Goal: Transaction & Acquisition: Purchase product/service

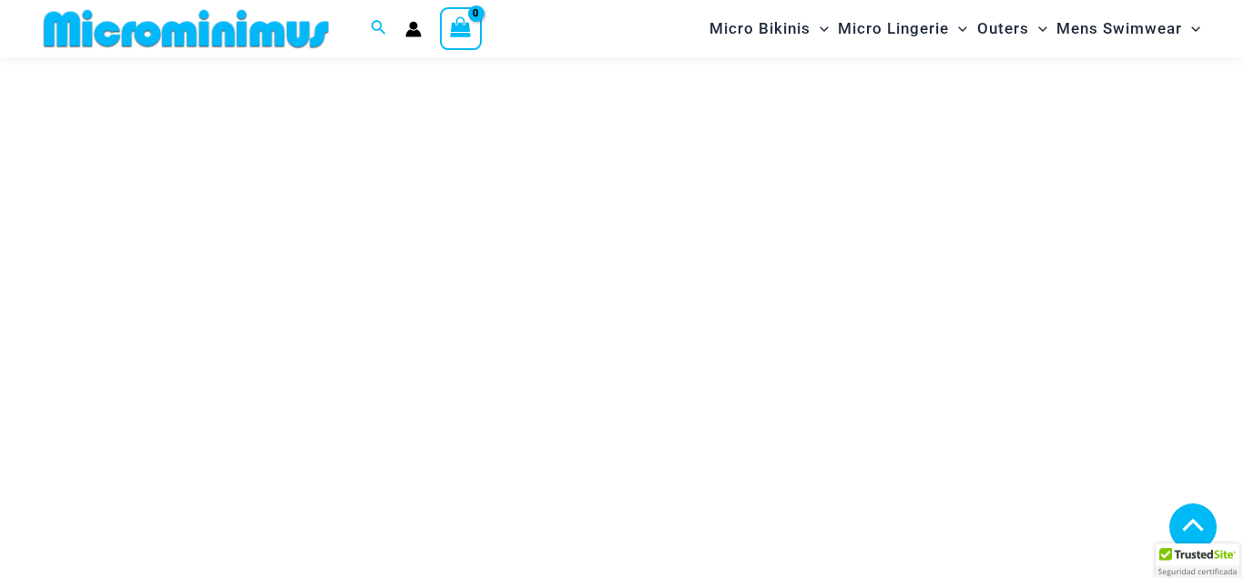
scroll to position [283, 0]
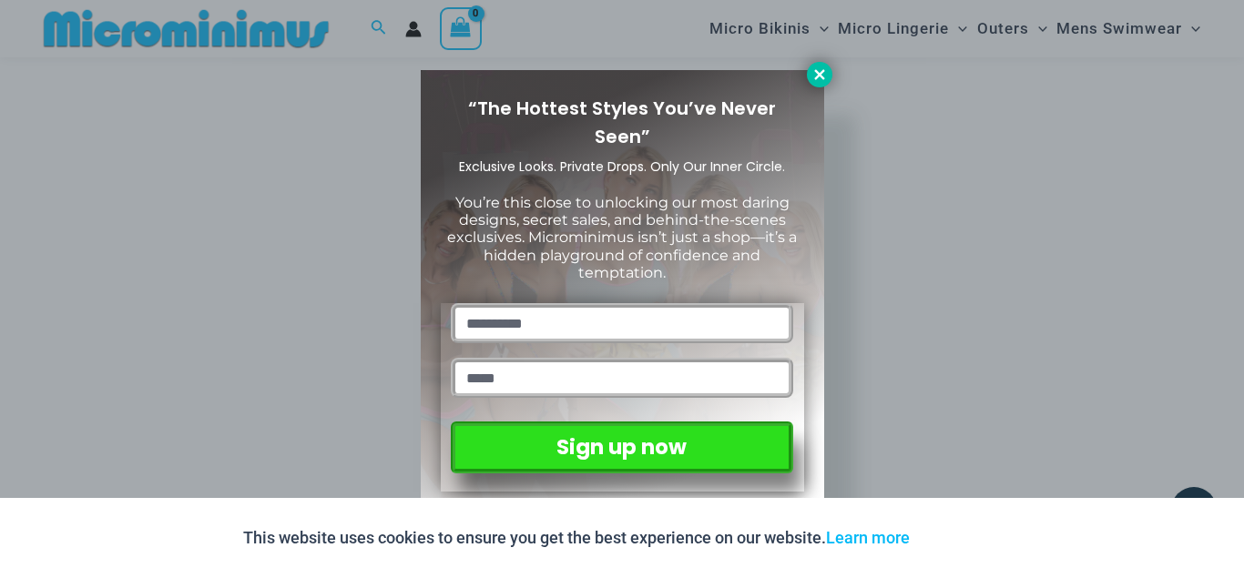
click at [814, 75] on icon at bounding box center [819, 74] width 16 height 16
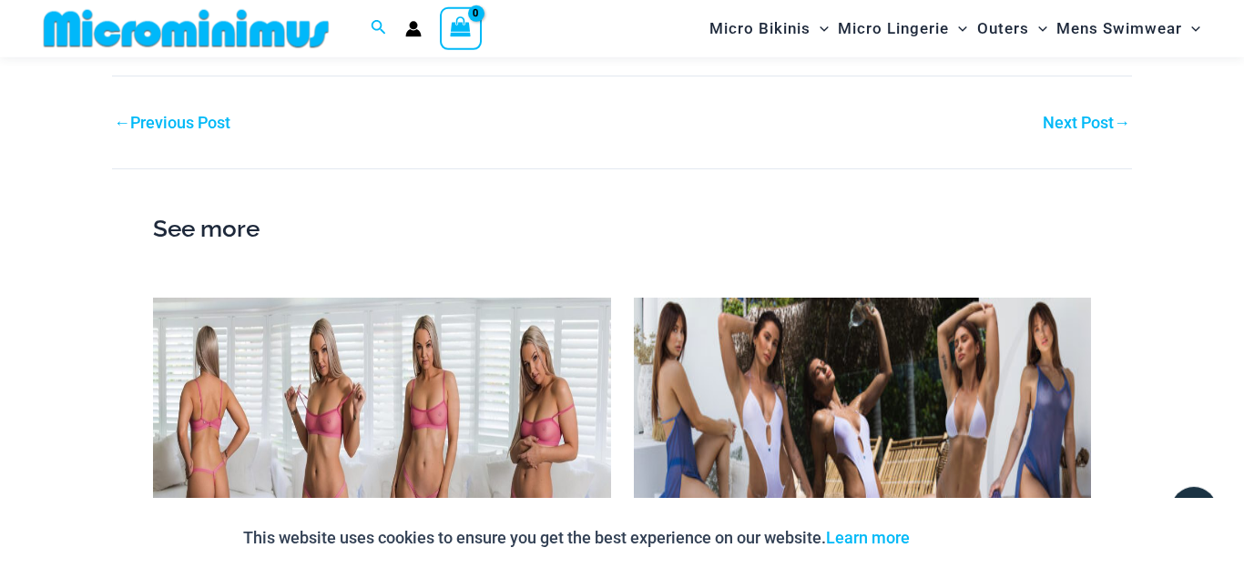
scroll to position [1911, 0]
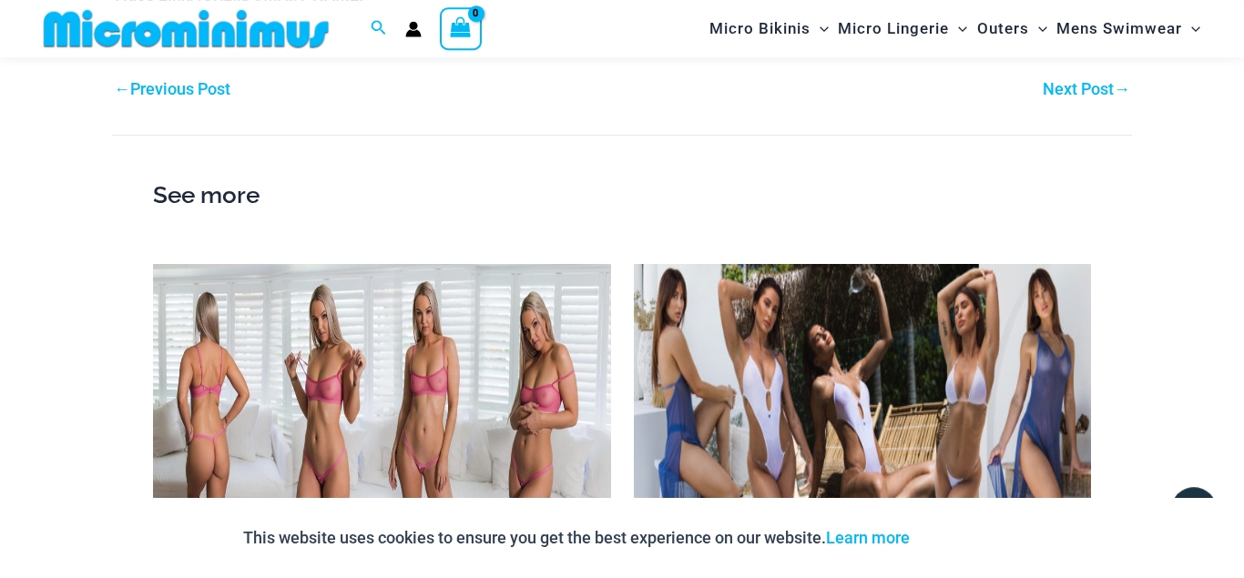
drag, startPoint x: 1243, startPoint y: 123, endPoint x: 1237, endPoint y: 454, distance: 331.5
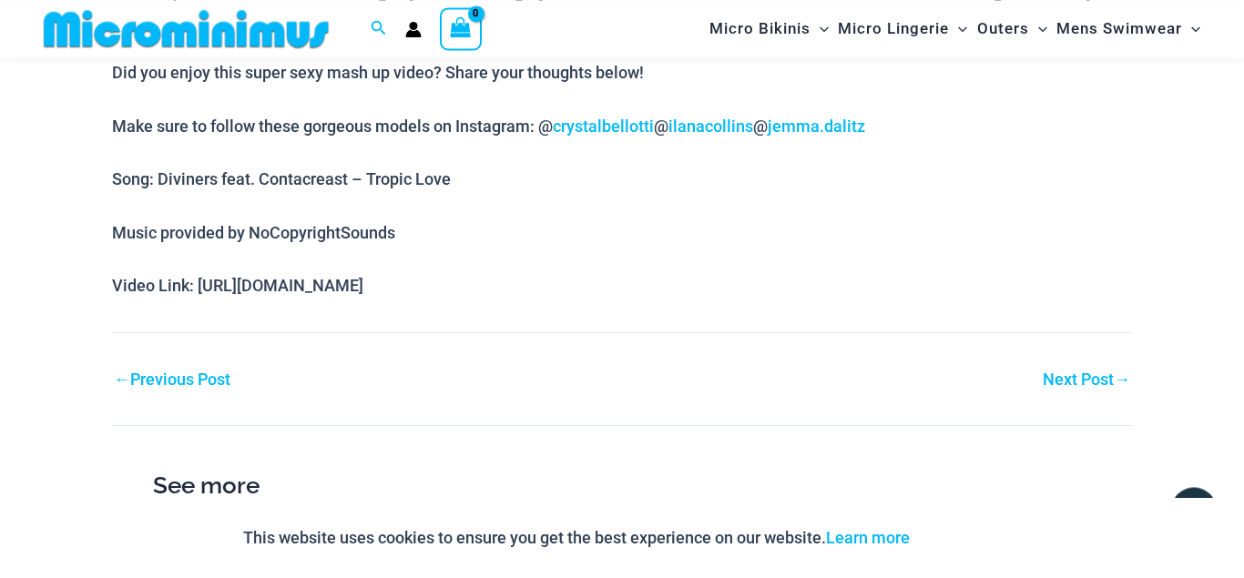
scroll to position [1611, 0]
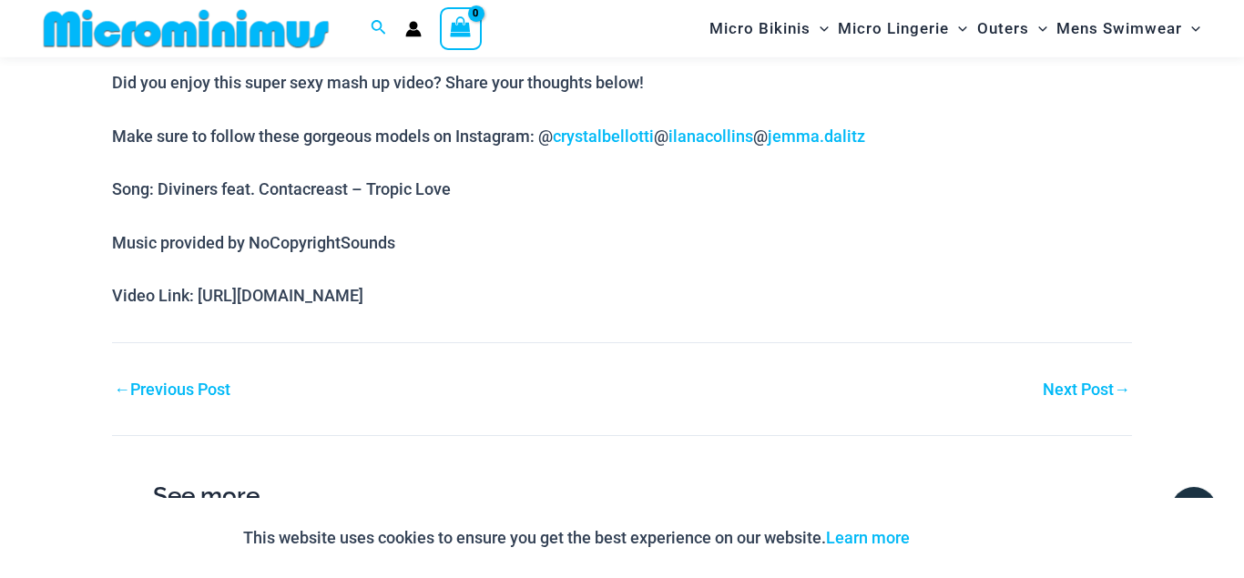
click at [1096, 382] on link "Next Post →" at bounding box center [1086, 390] width 87 height 16
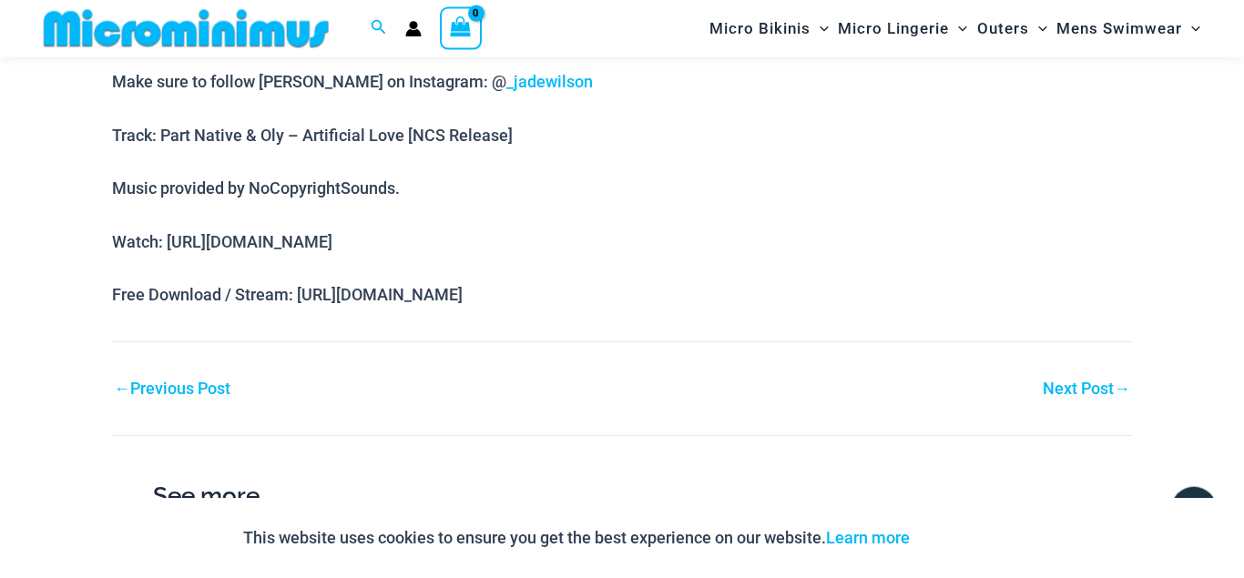
scroll to position [1464, 0]
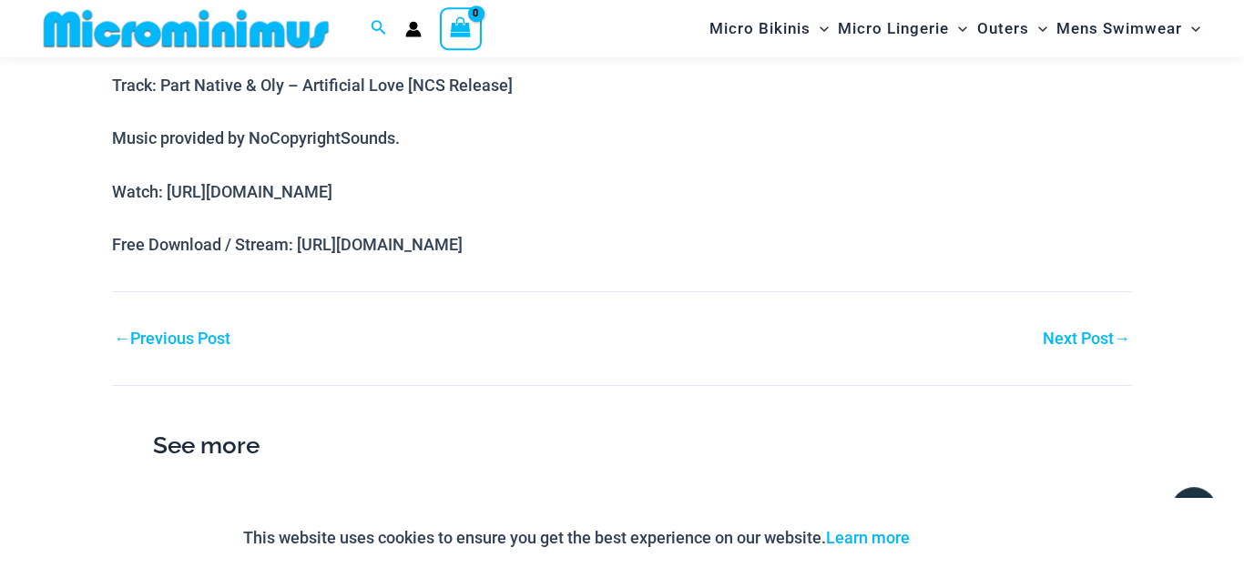
click at [1064, 331] on link "Next Post →" at bounding box center [1086, 339] width 87 height 16
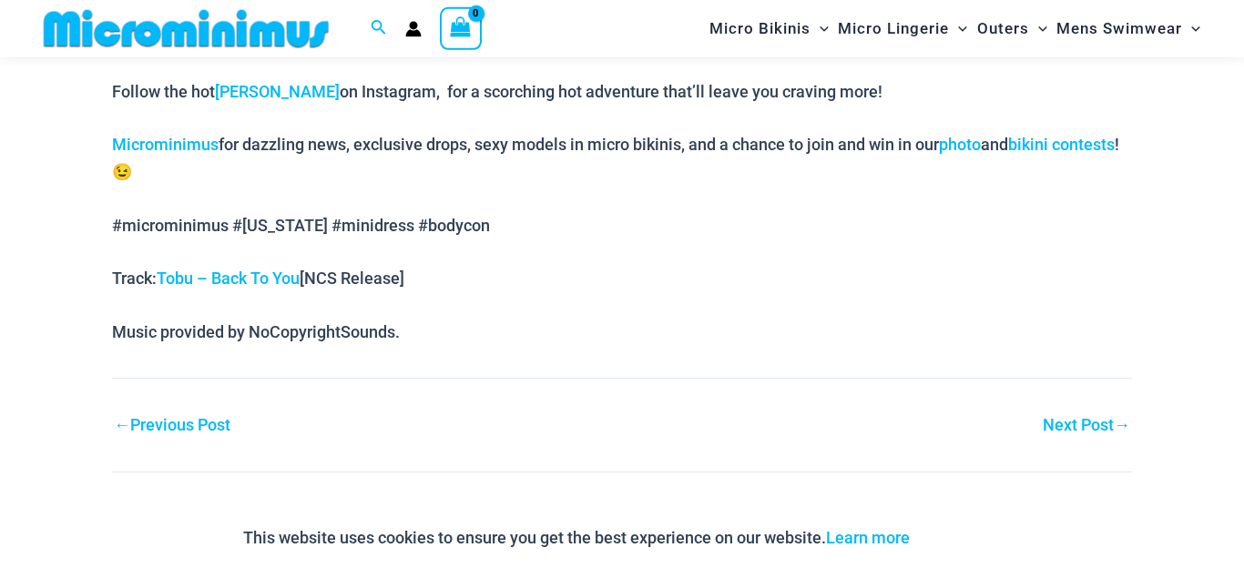
scroll to position [1624, 0]
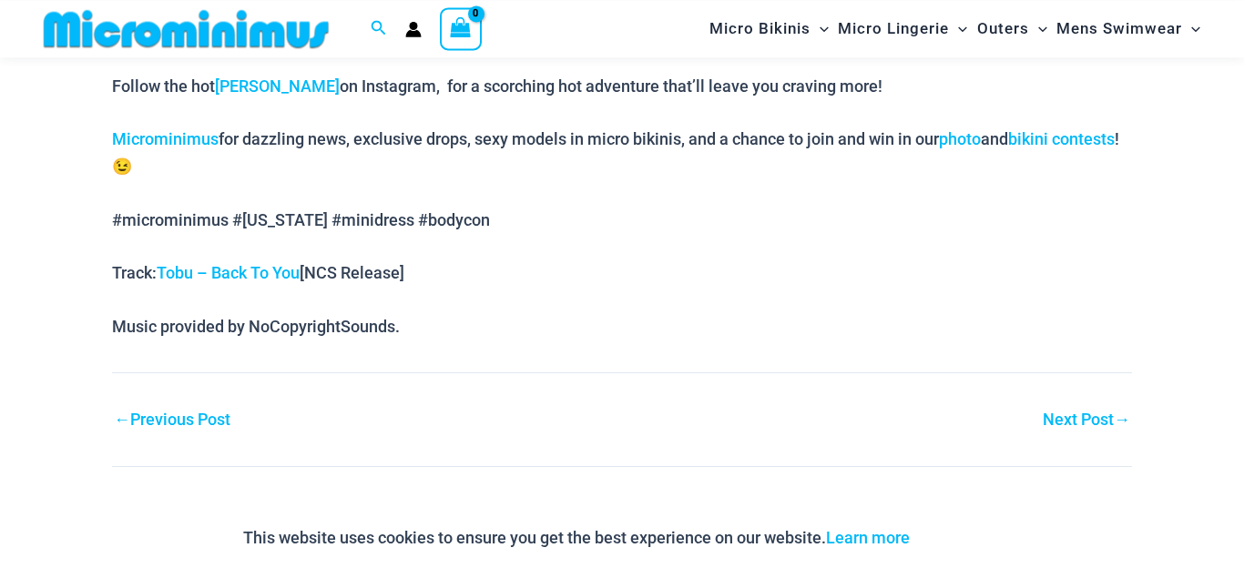
click at [1094, 420] on link "Next Post →" at bounding box center [1086, 420] width 87 height 16
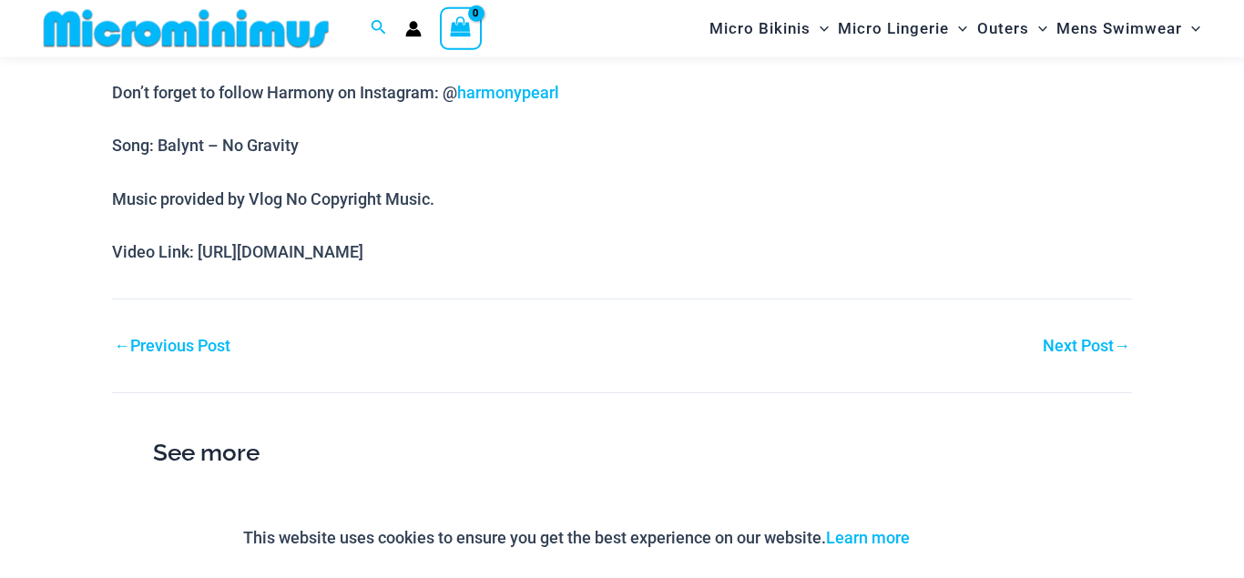
scroll to position [1433, 0]
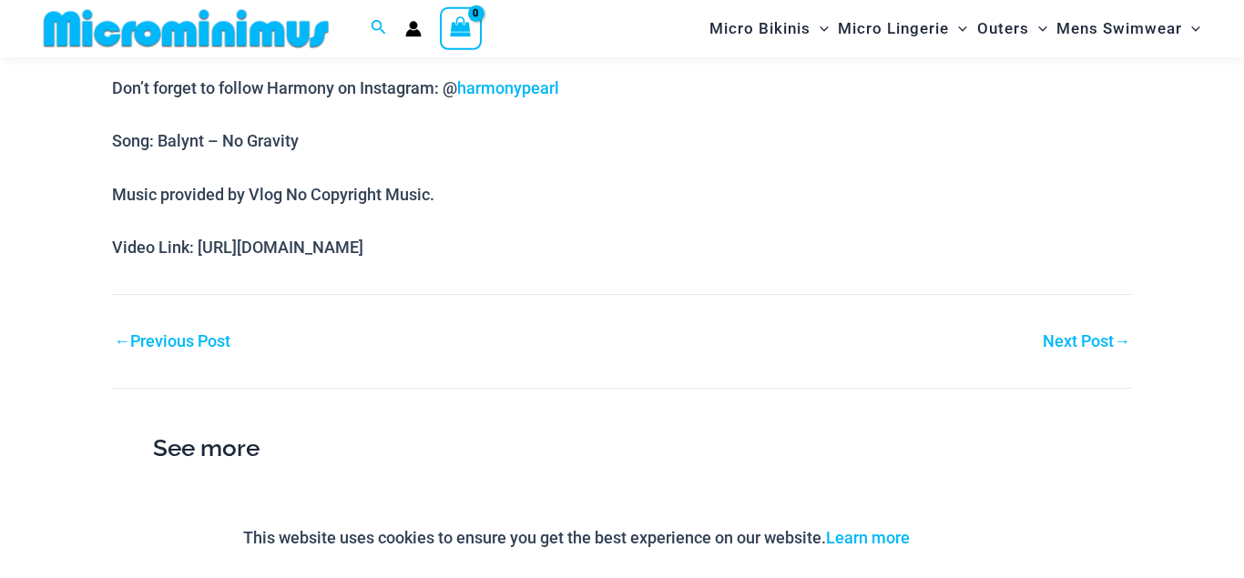
click at [1109, 340] on link "Next Post →" at bounding box center [1086, 341] width 87 height 16
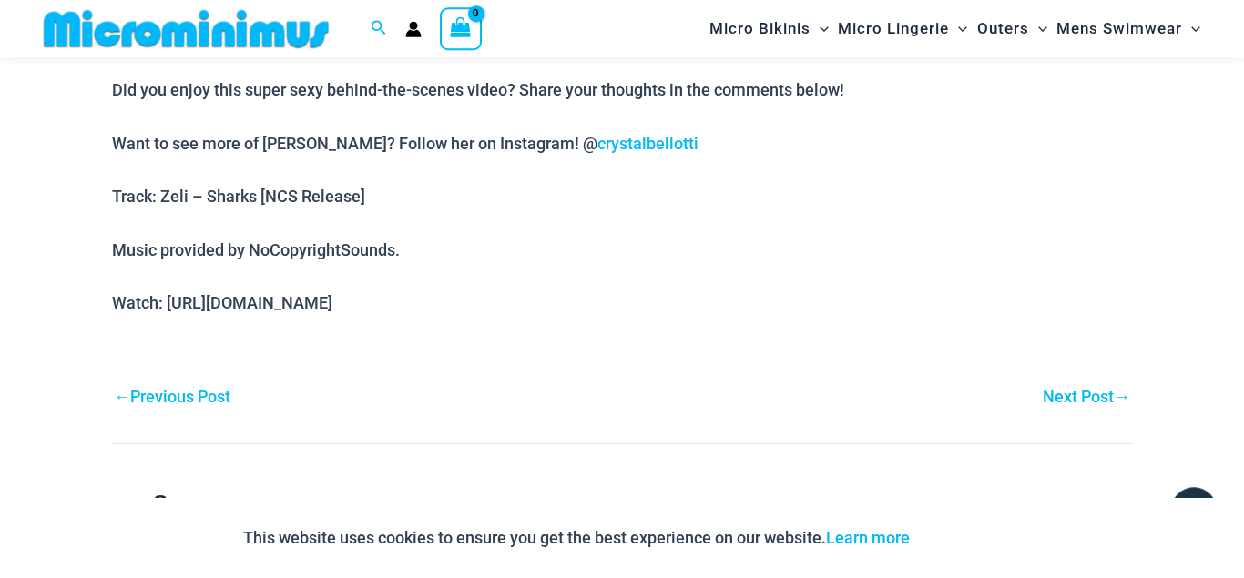
scroll to position [1518, 0]
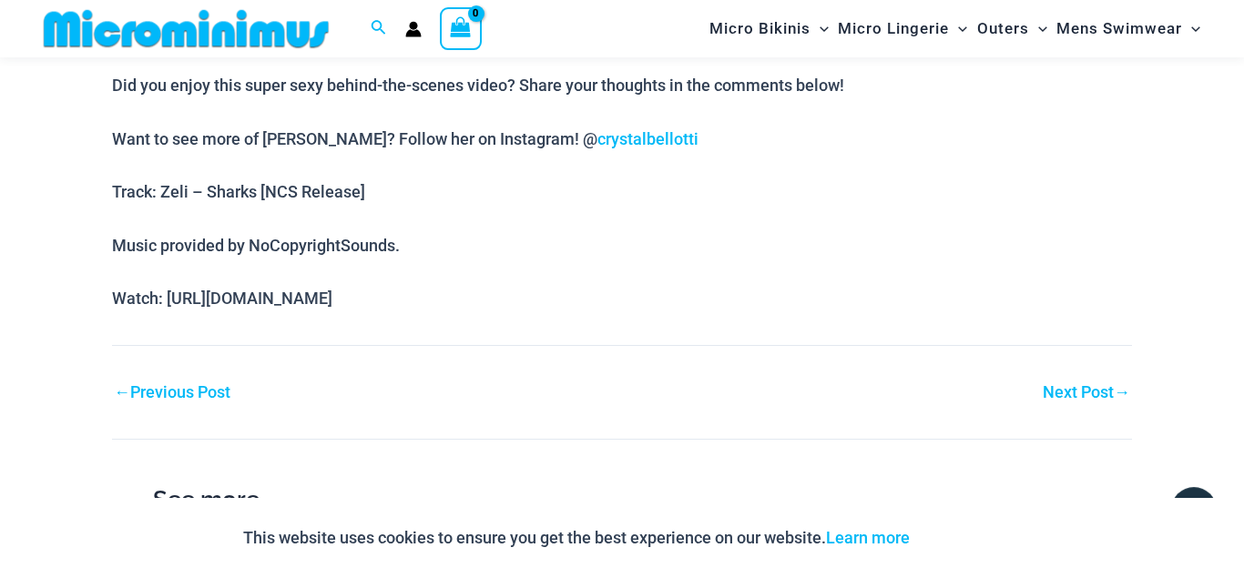
click at [1095, 384] on link "Next Post →" at bounding box center [1086, 392] width 87 height 16
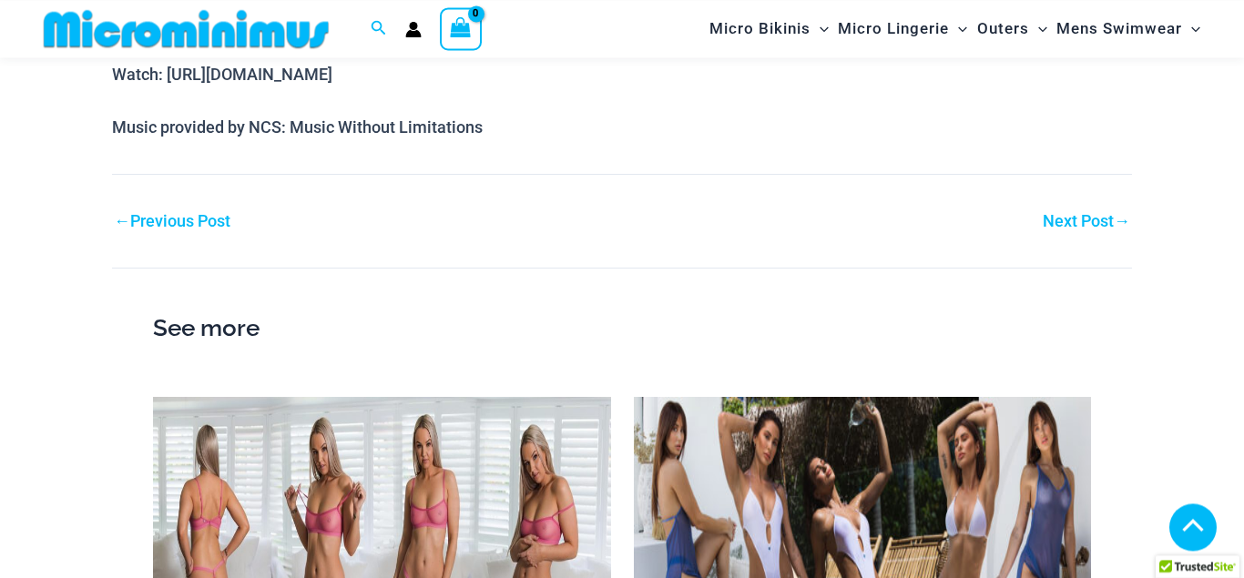
scroll to position [1583, 0]
drag, startPoint x: 0, startPoint y: 0, endPoint x: 1243, endPoint y: 425, distance: 1313.6
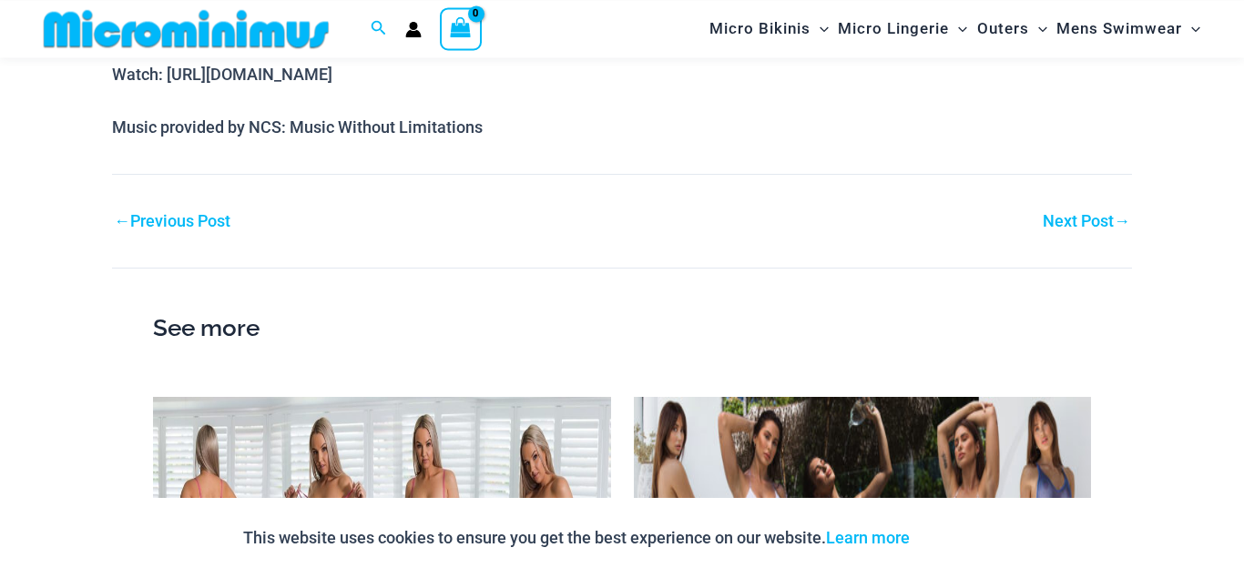
click at [1074, 219] on link "Next Post →" at bounding box center [1086, 221] width 87 height 16
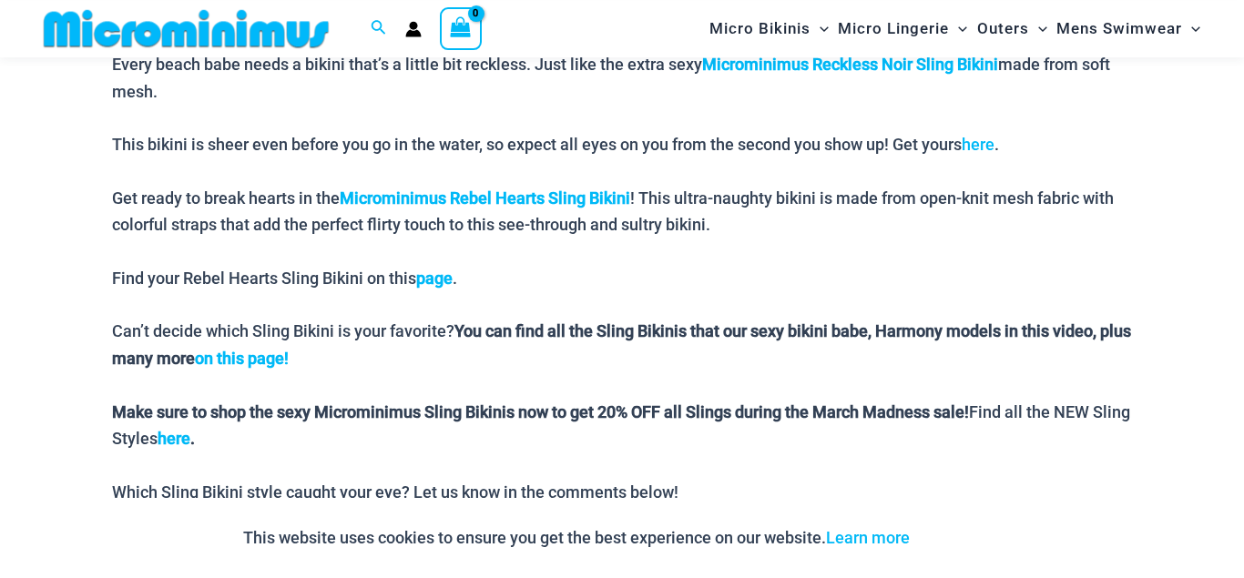
scroll to position [2162, 0]
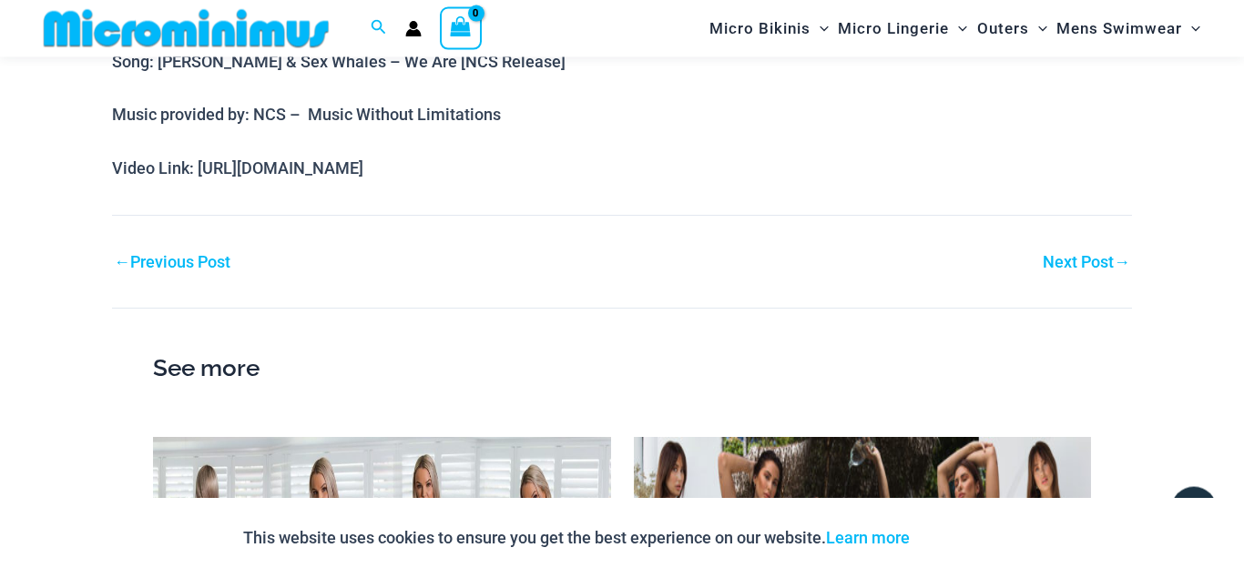
click at [1101, 264] on link "Next Post →" at bounding box center [1086, 262] width 87 height 16
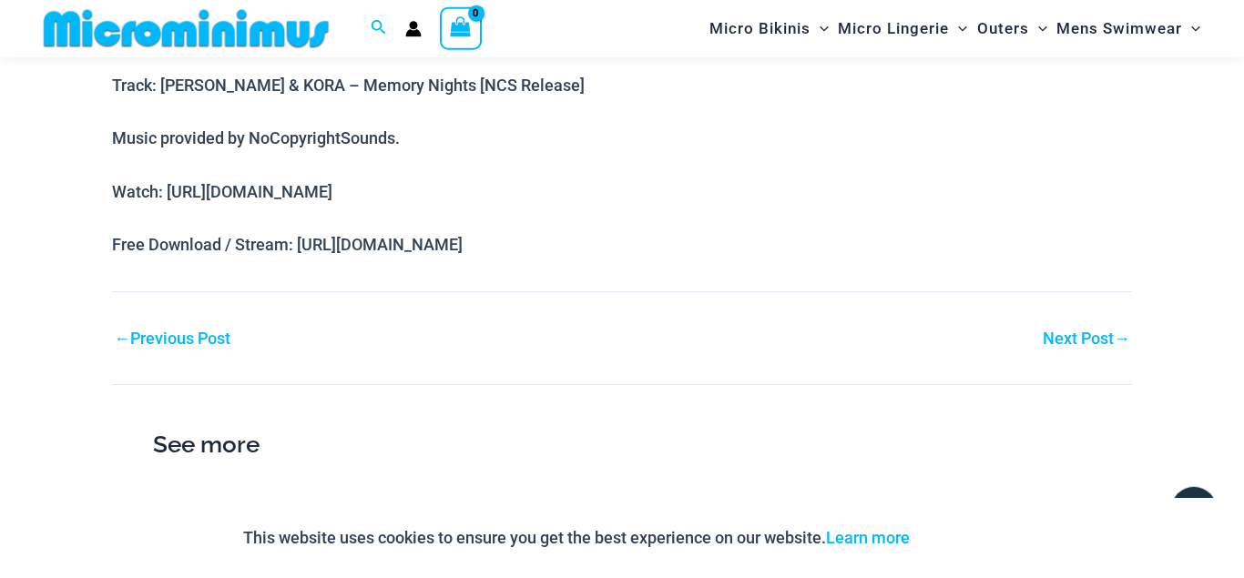
scroll to position [2000, 0]
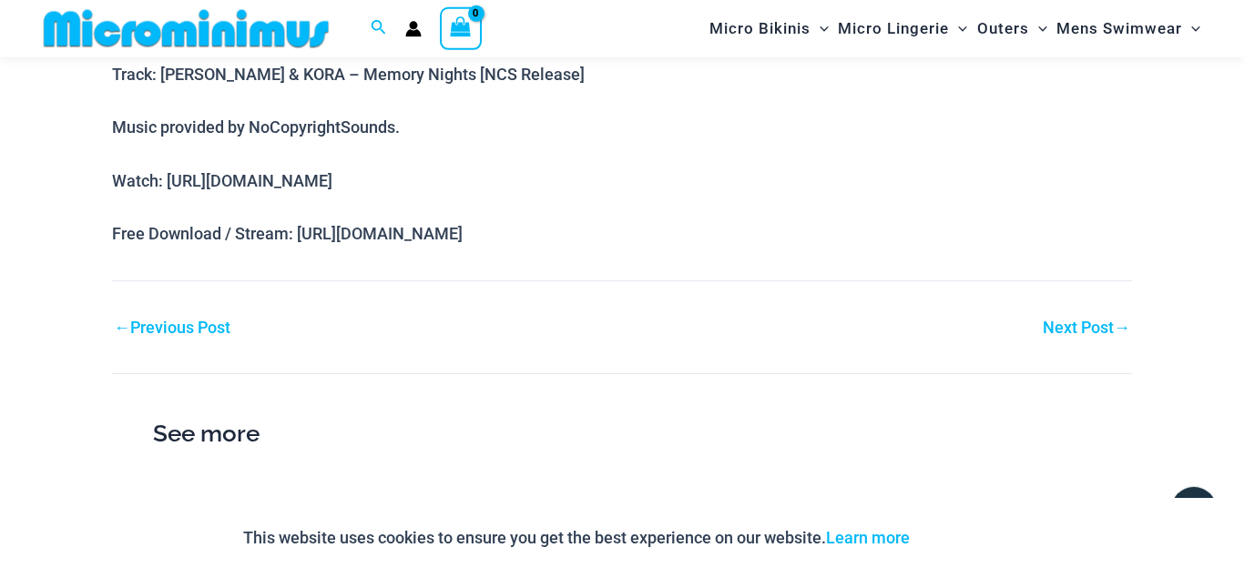
click at [1115, 336] on span "→" at bounding box center [1122, 327] width 16 height 19
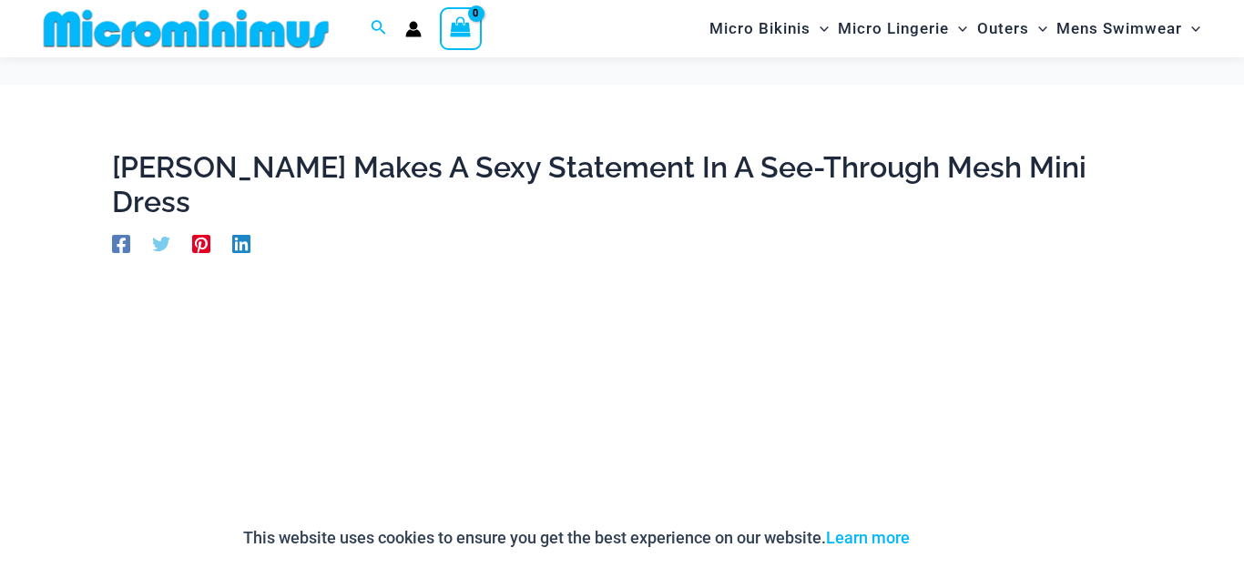
scroll to position [1407, 0]
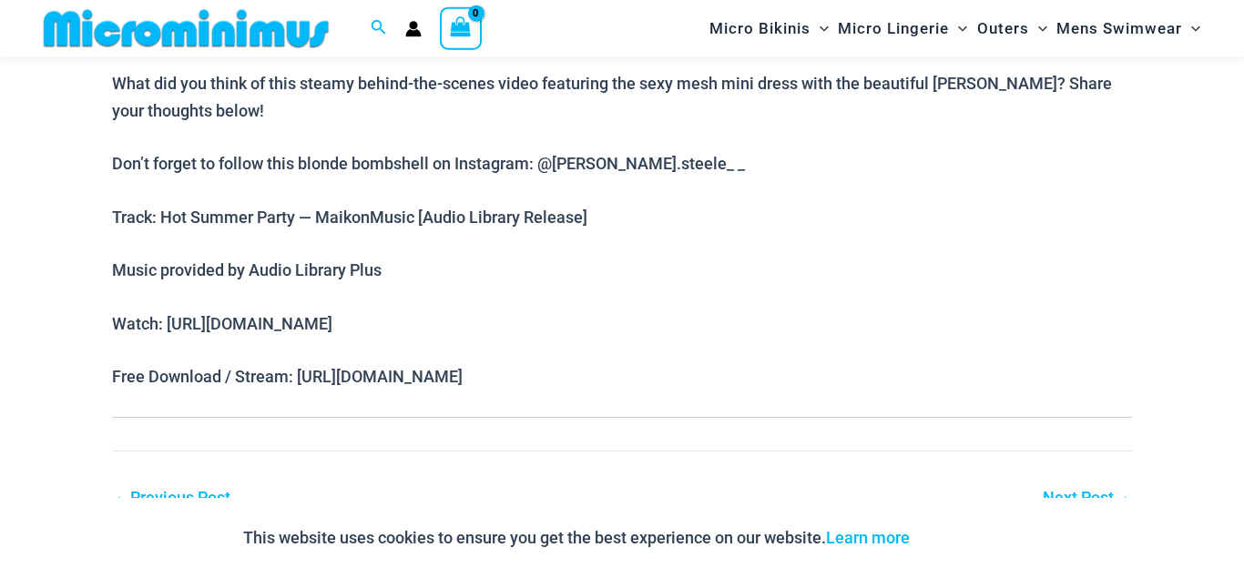
click at [1101, 490] on link "Next Post →" at bounding box center [1086, 498] width 87 height 16
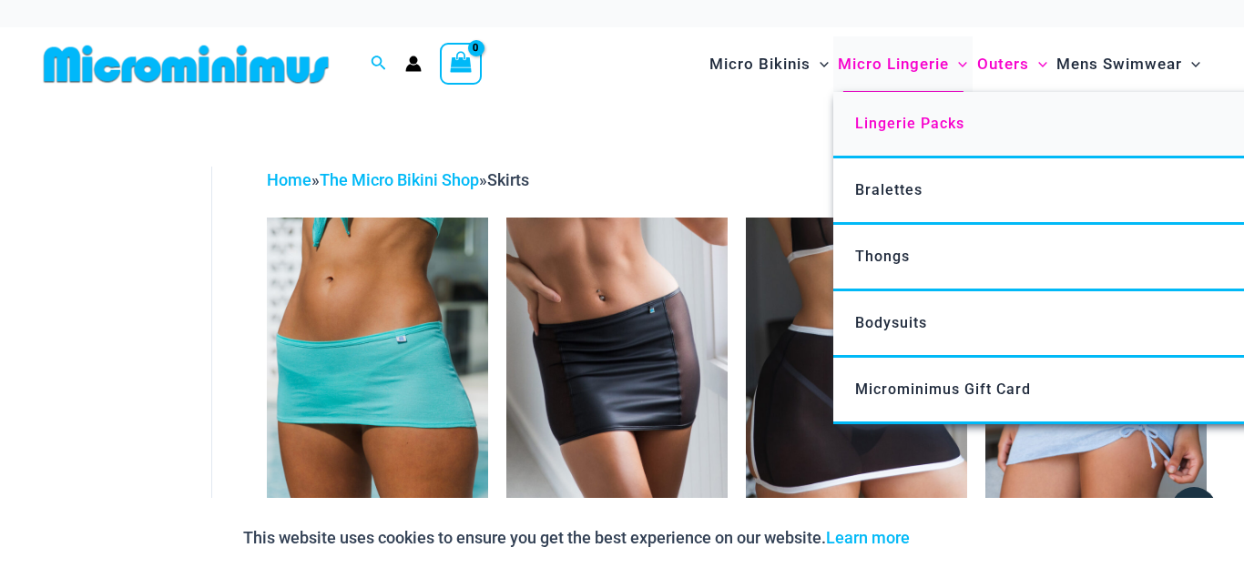
click at [897, 115] on link "Lingerie Packs" at bounding box center [1104, 125] width 542 height 66
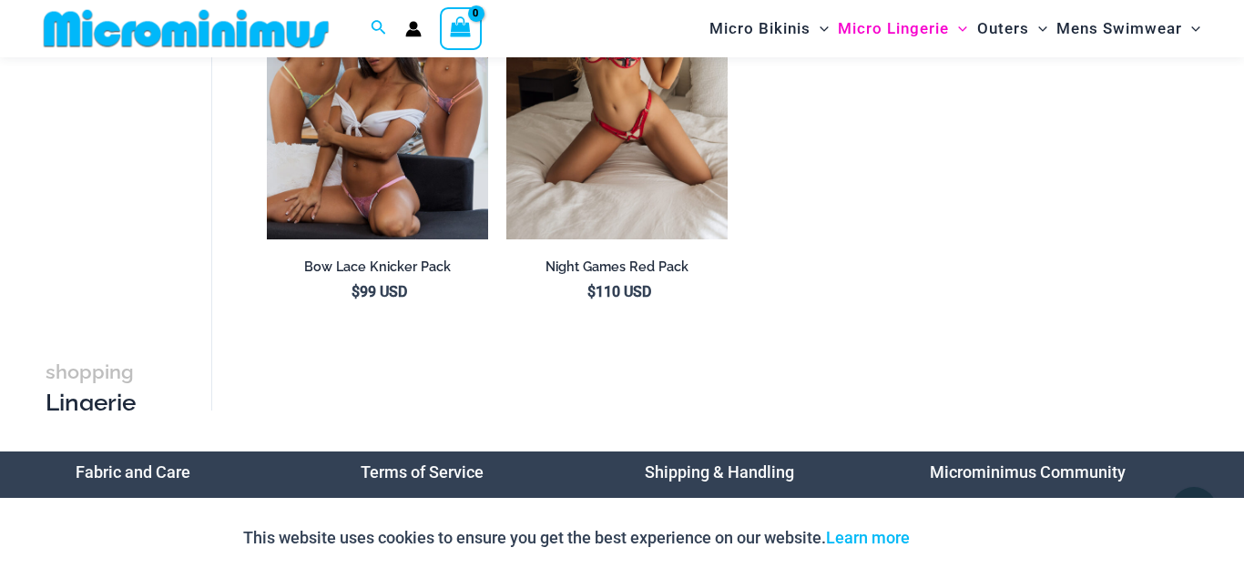
scroll to position [2206, 0]
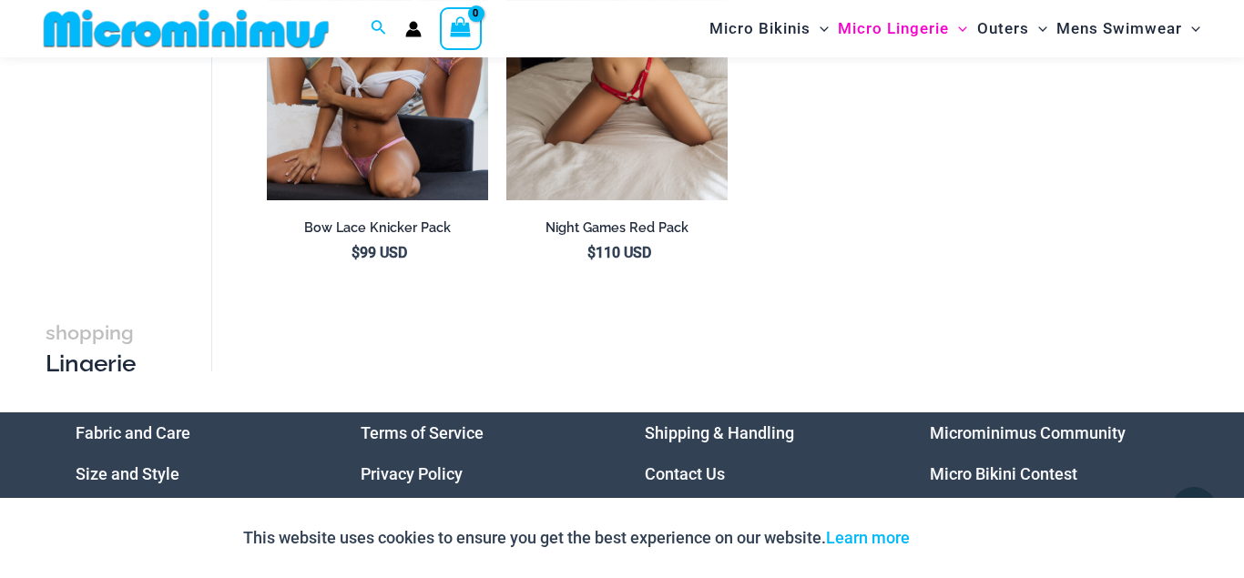
drag, startPoint x: 1243, startPoint y: 69, endPoint x: 1243, endPoint y: 173, distance: 103.8
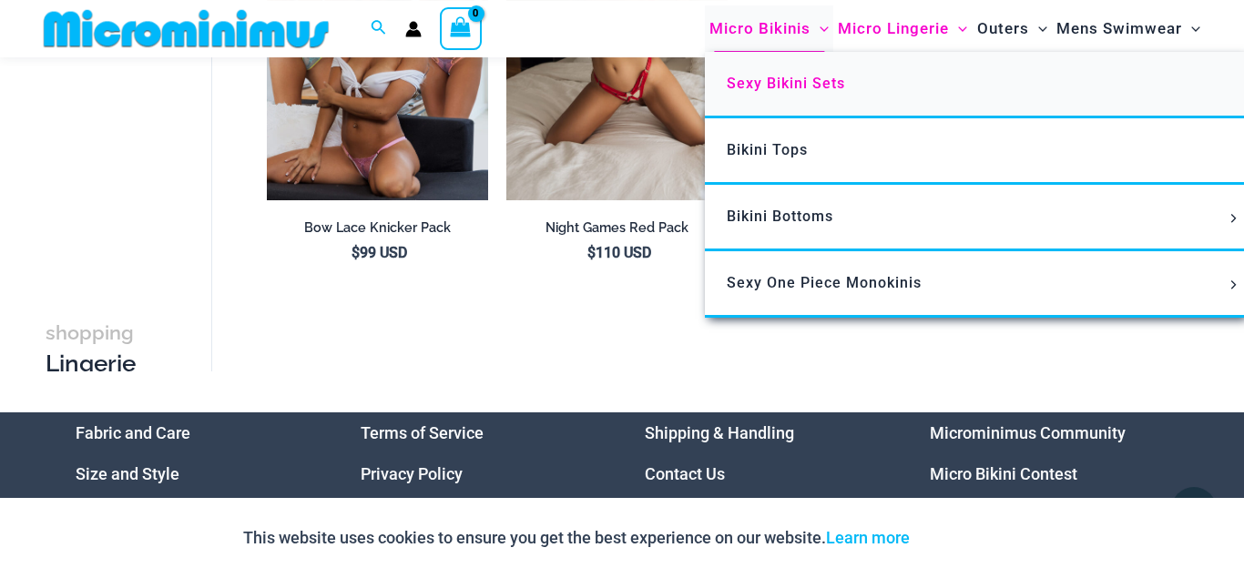
click at [782, 78] on span "Sexy Bikini Sets" at bounding box center [786, 83] width 118 height 17
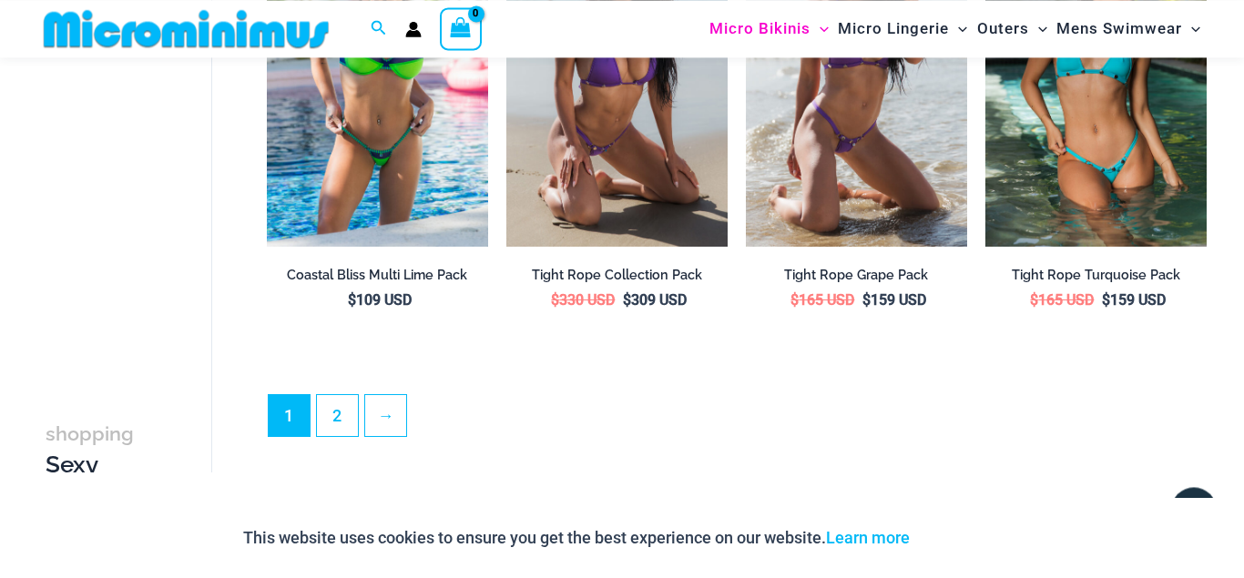
scroll to position [3598, 0]
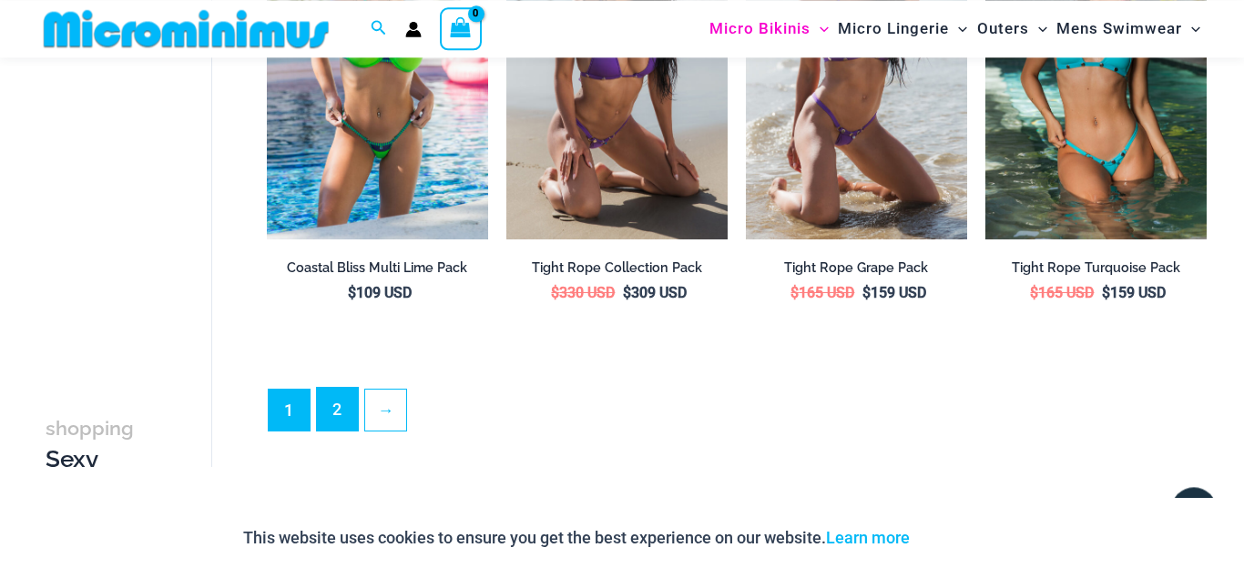
click at [351, 404] on link "2" at bounding box center [337, 409] width 41 height 43
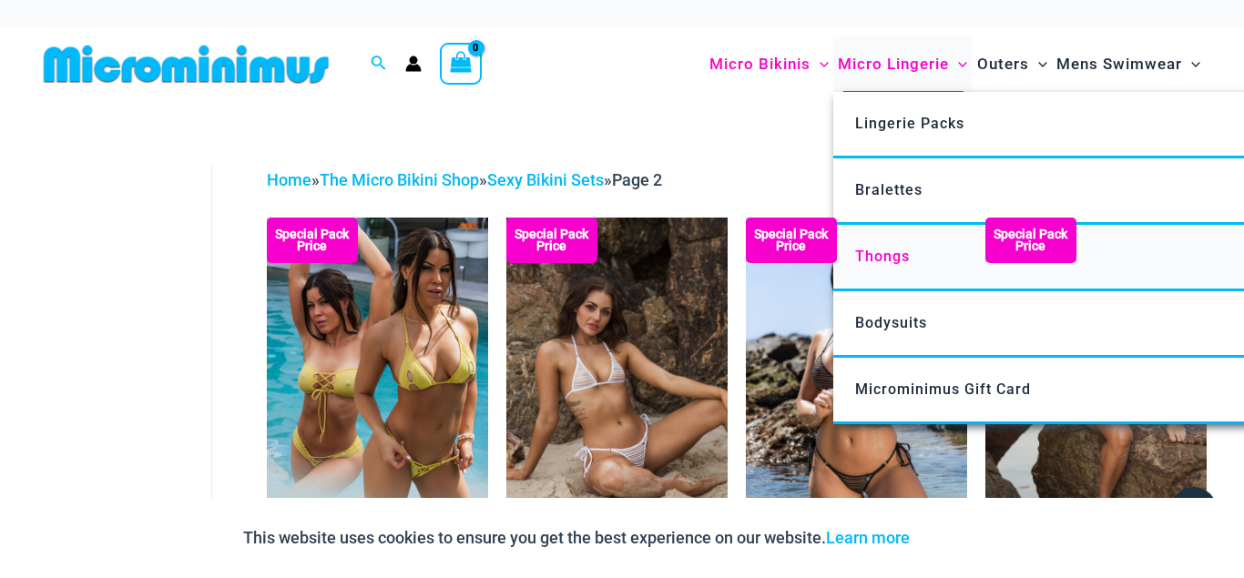
click at [877, 258] on span "Thongs" at bounding box center [882, 256] width 55 height 17
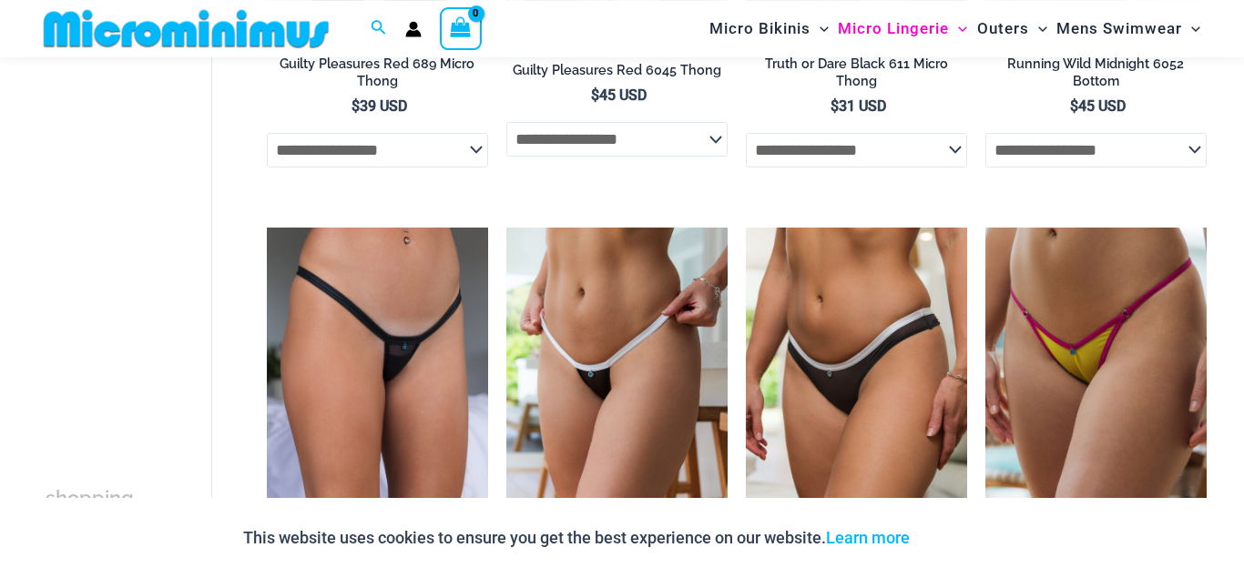
scroll to position [733, 0]
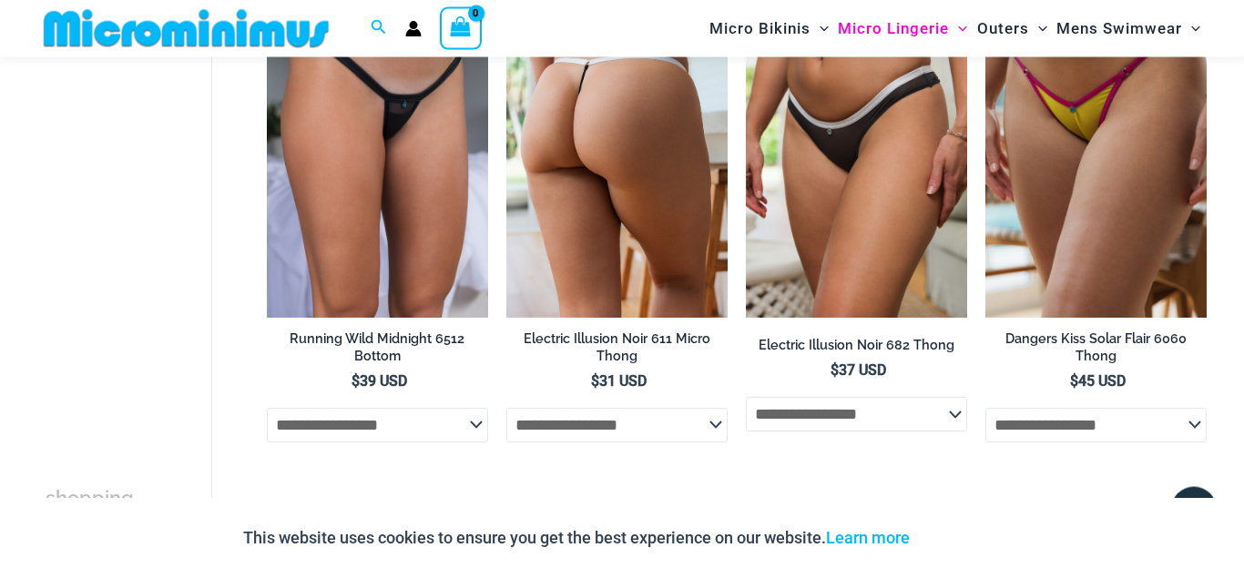
click at [506, 408] on select "**********" at bounding box center [616, 425] width 221 height 35
click at [664, 424] on select "**********" at bounding box center [616, 425] width 221 height 35
click at [632, 133] on img at bounding box center [616, 151] width 221 height 332
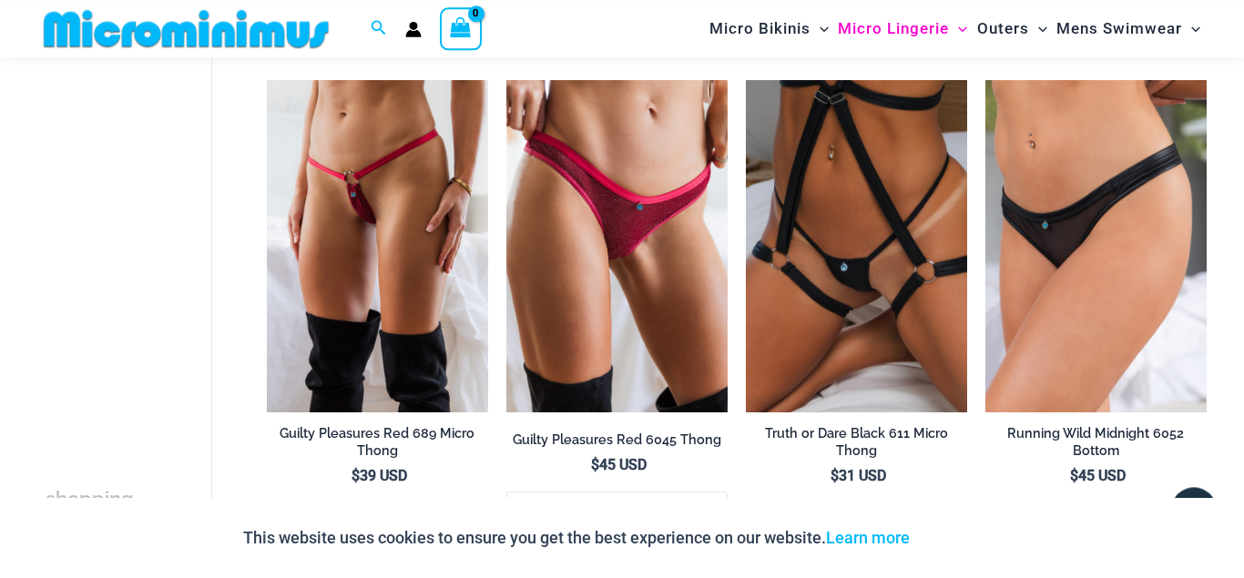
scroll to position [112, 0]
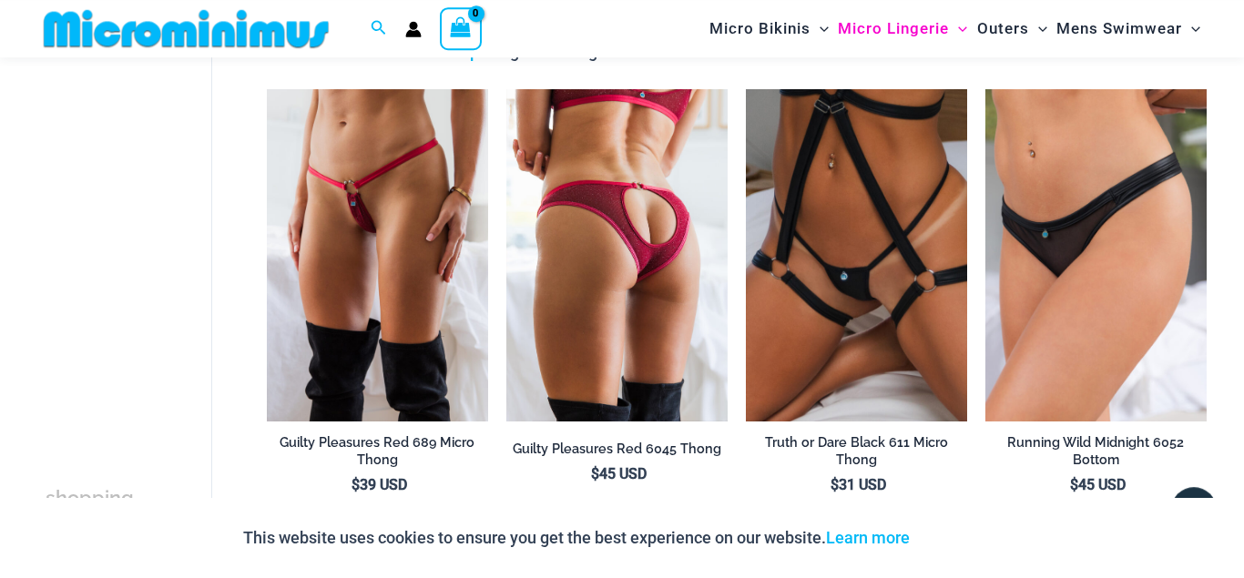
click at [634, 242] on img at bounding box center [616, 255] width 221 height 332
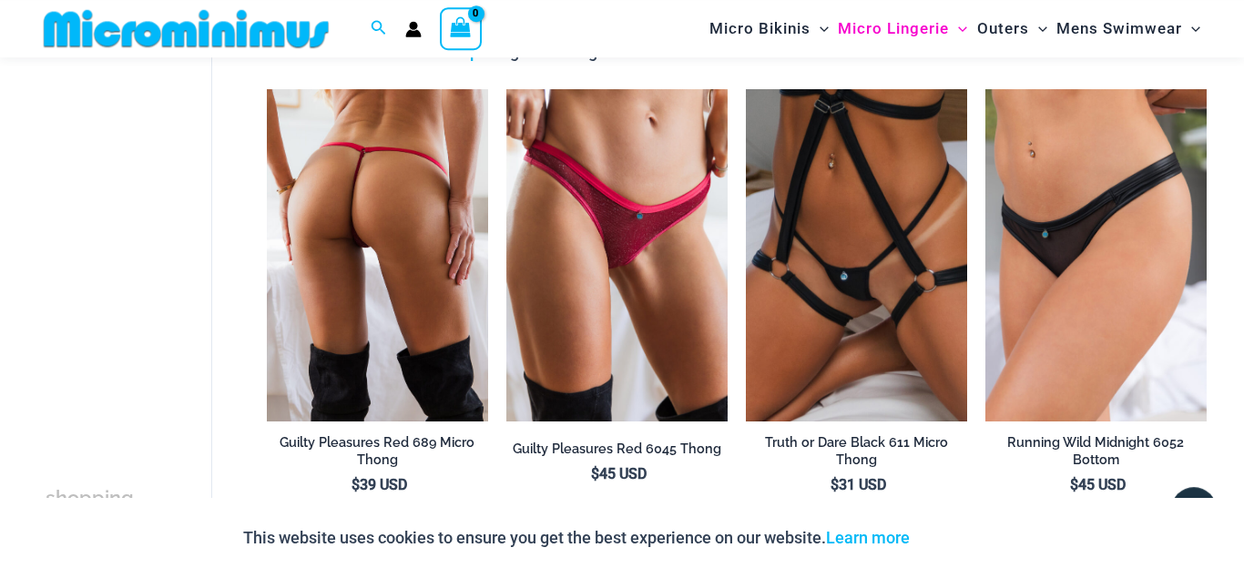
click at [344, 197] on img at bounding box center [377, 255] width 221 height 332
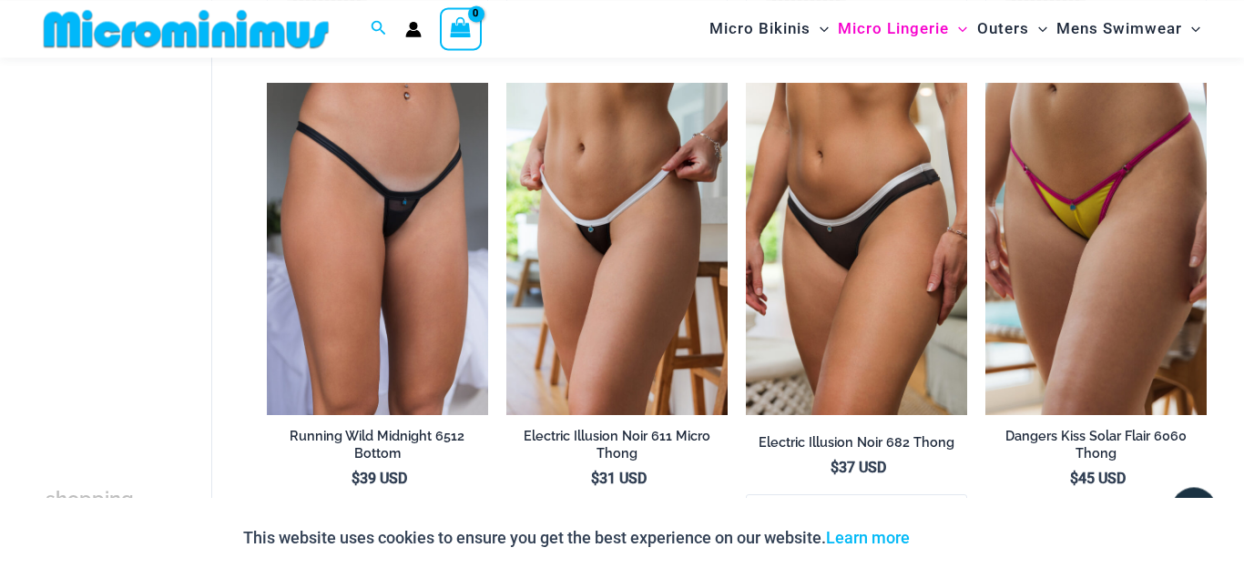
scroll to position [626, 0]
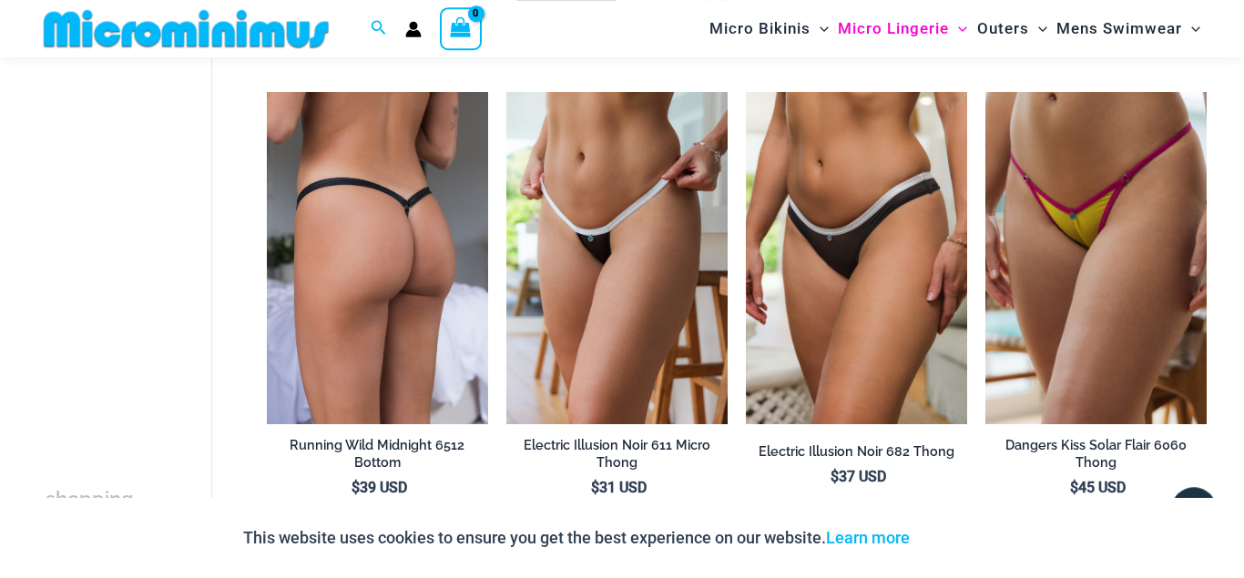
click at [385, 272] on img at bounding box center [377, 258] width 221 height 332
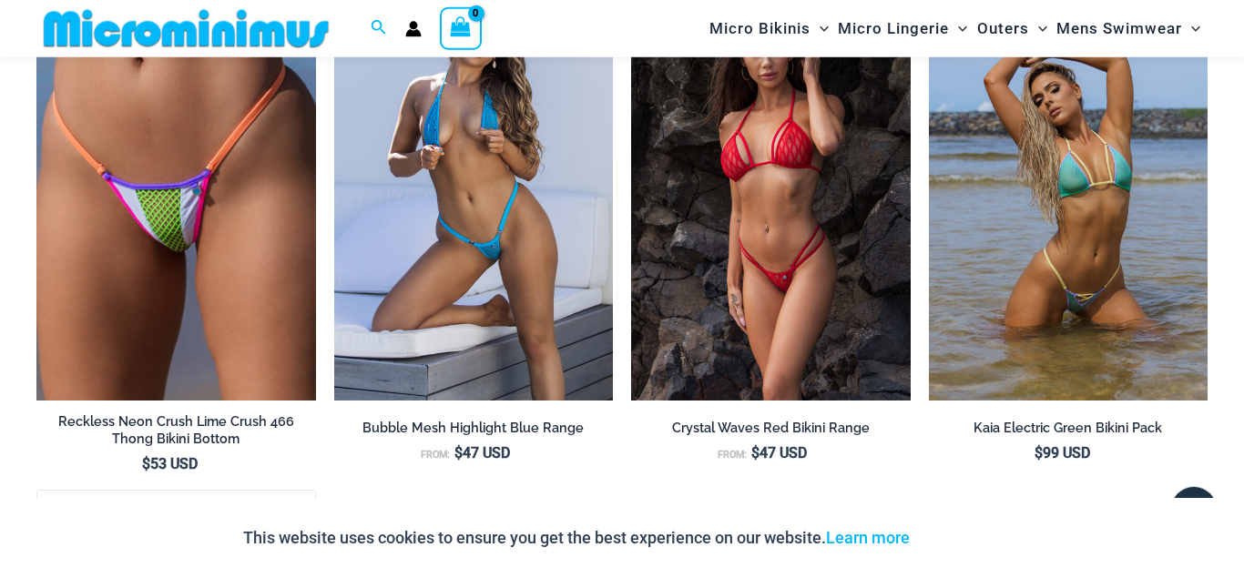
scroll to position [2652, 0]
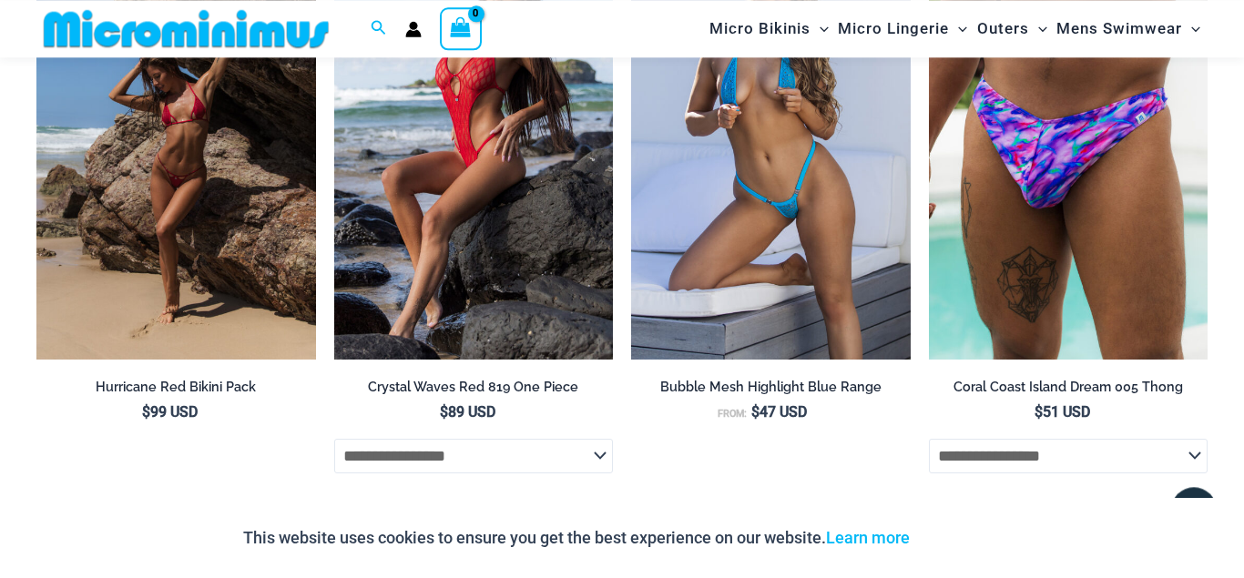
scroll to position [2634, 0]
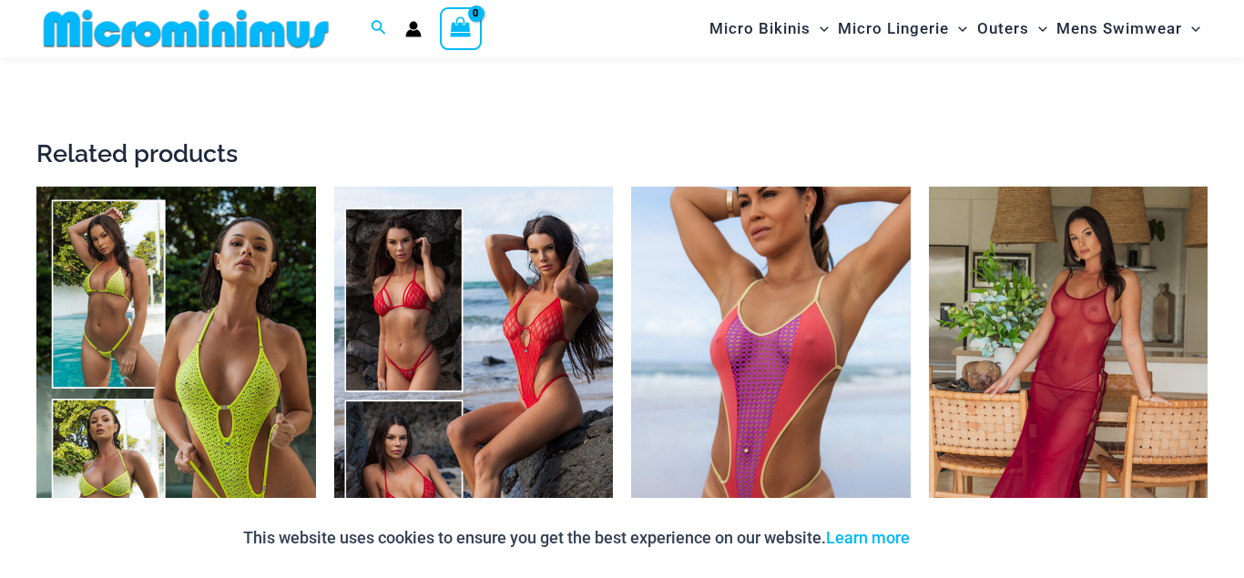
scroll to position [2461, 0]
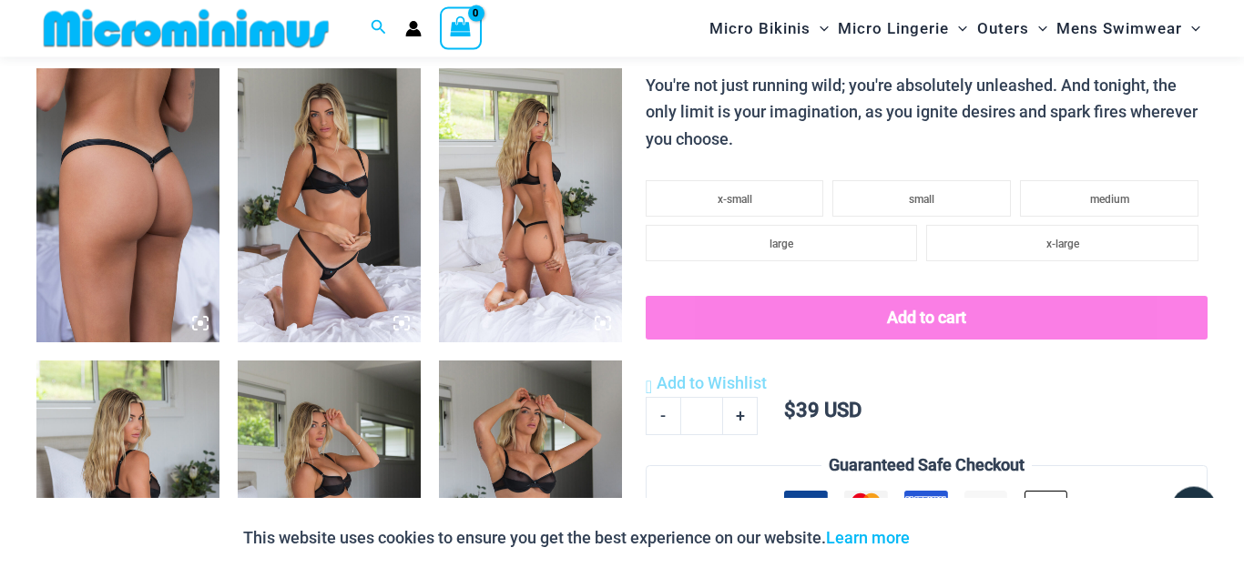
scroll to position [1005, 0]
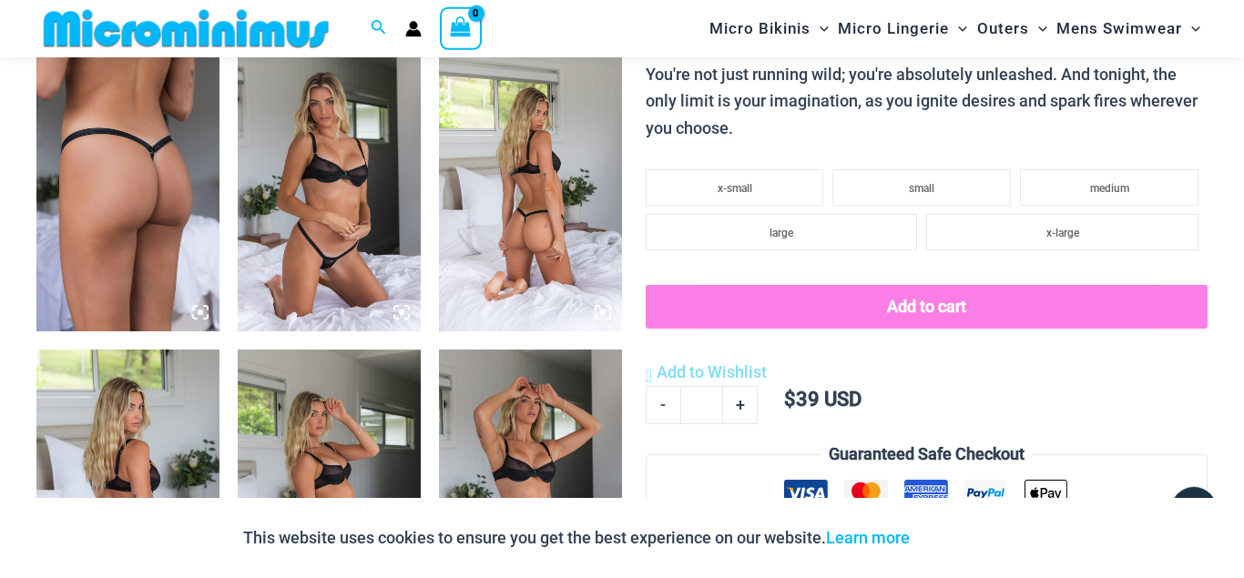
click at [153, 172] on img at bounding box center [127, 194] width 183 height 274
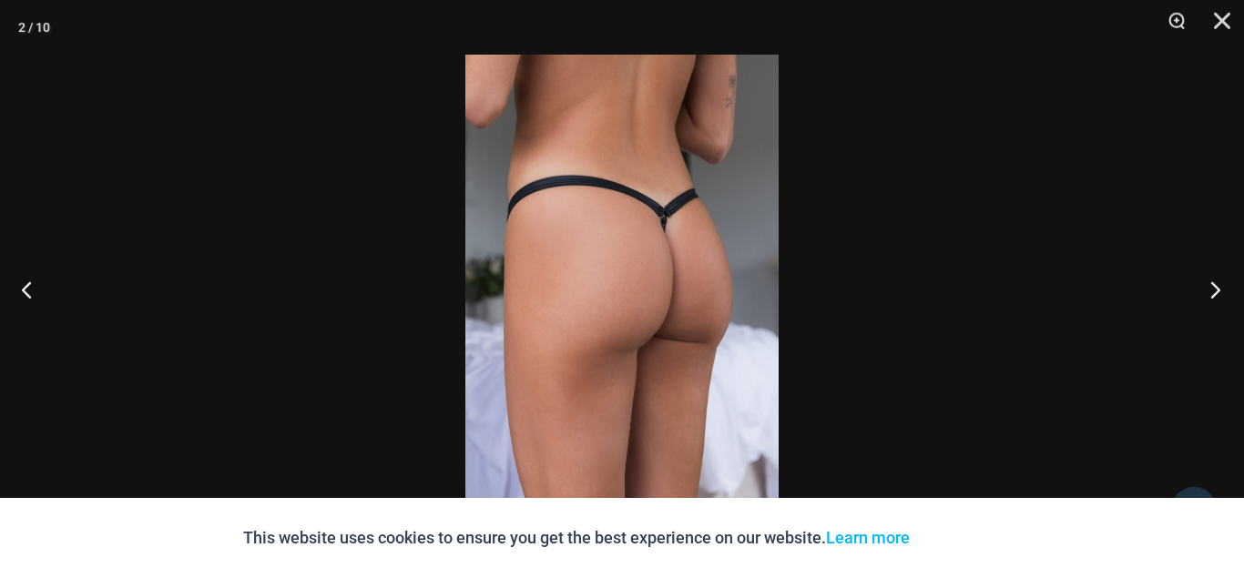
click at [1209, 275] on button "Next" at bounding box center [1210, 289] width 68 height 91
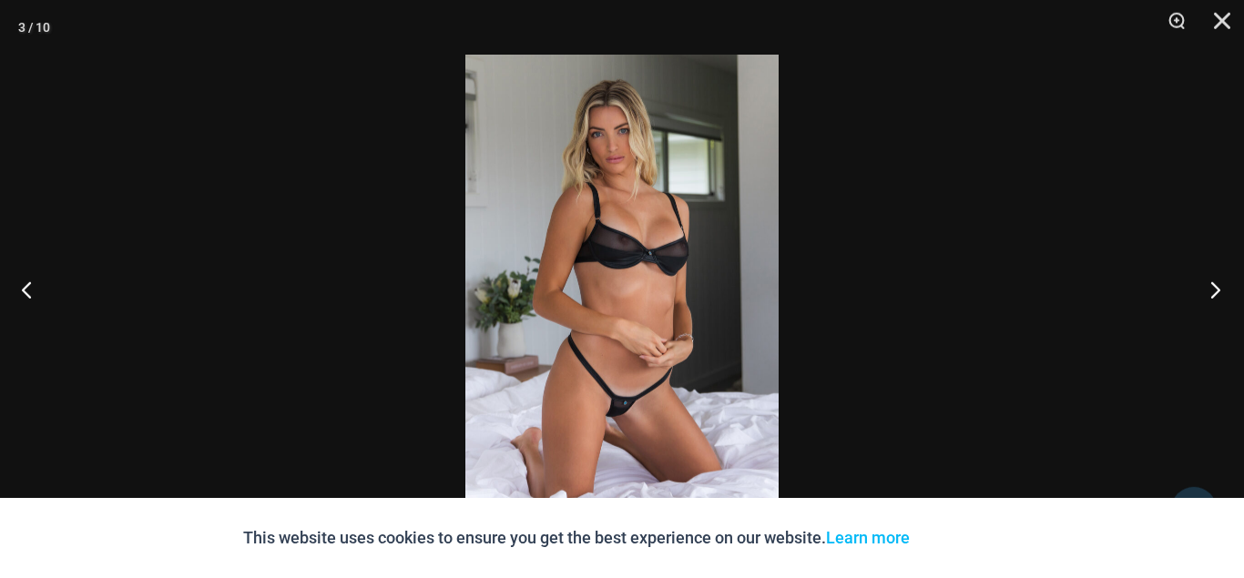
click at [1211, 284] on button "Next" at bounding box center [1210, 289] width 68 height 91
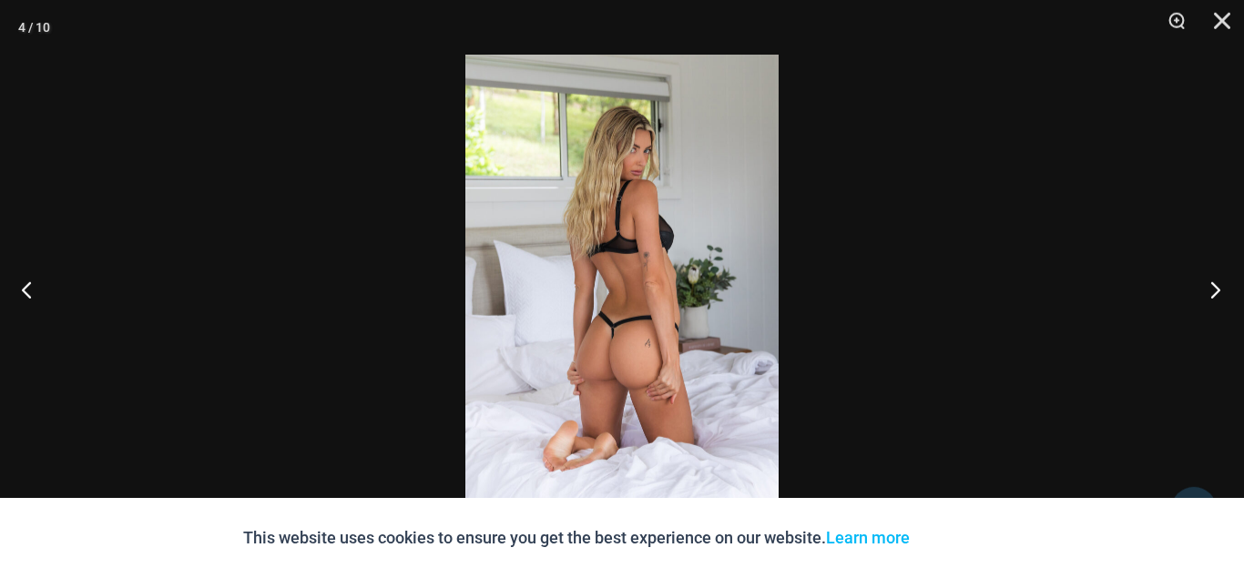
click at [1211, 284] on button "Next" at bounding box center [1210, 289] width 68 height 91
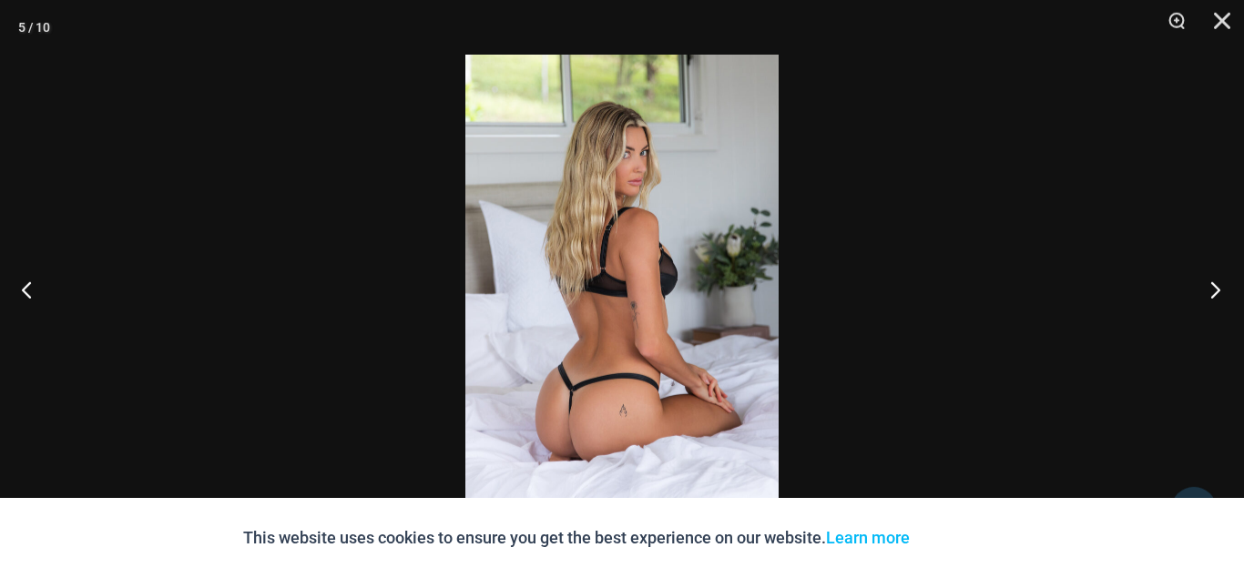
click at [1211, 284] on button "Next" at bounding box center [1210, 289] width 68 height 91
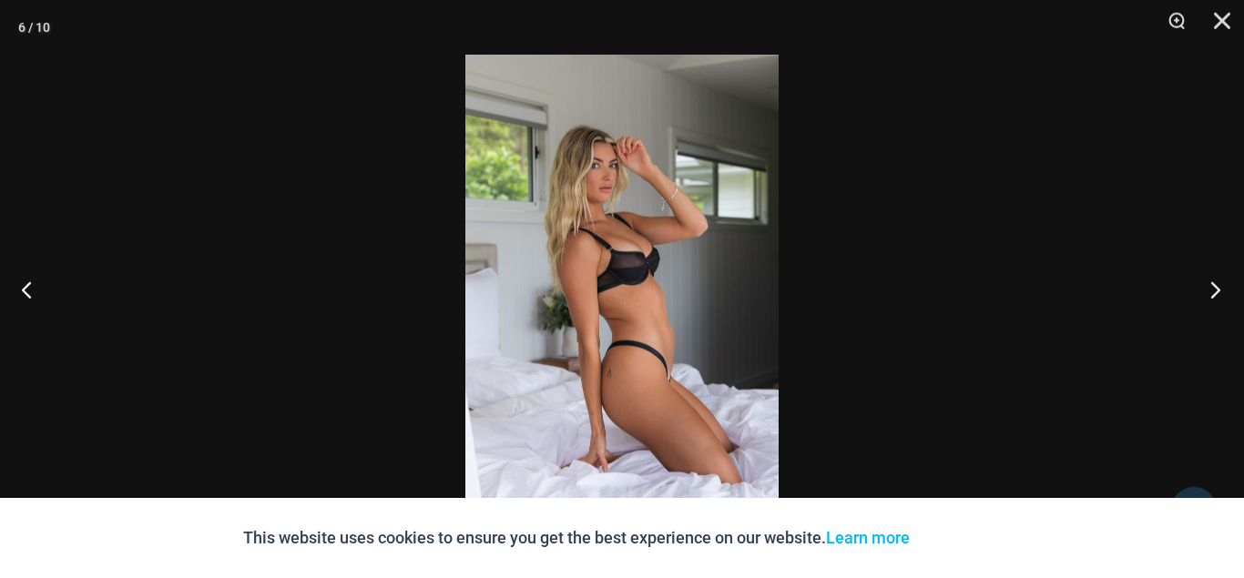
click at [1211, 284] on button "Next" at bounding box center [1210, 289] width 68 height 91
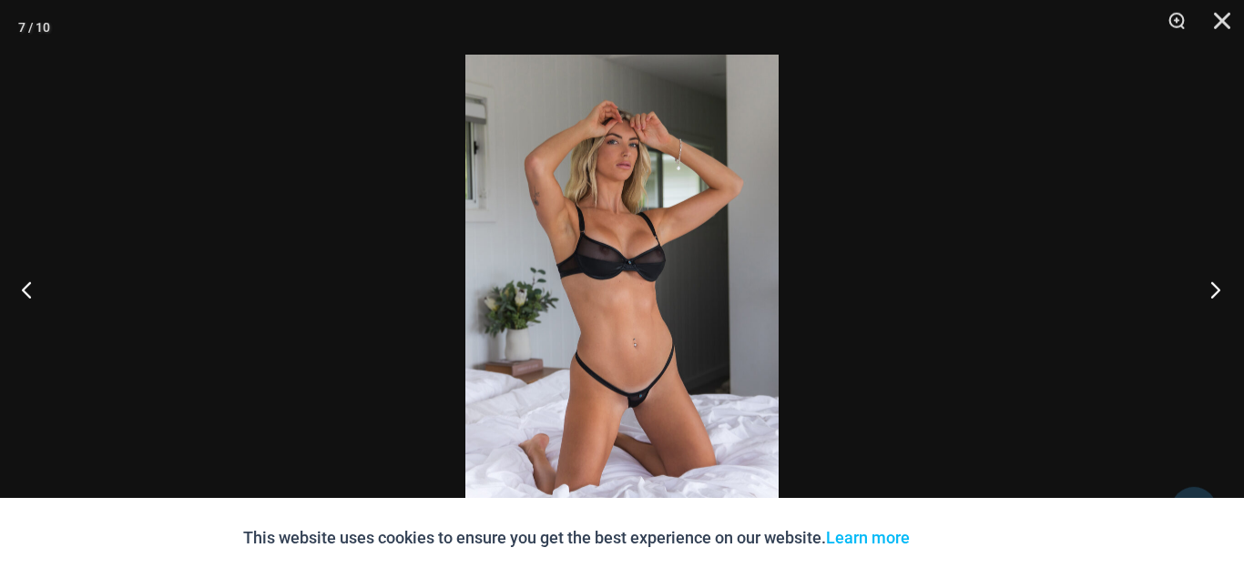
click at [1211, 284] on button "Next" at bounding box center [1210, 289] width 68 height 91
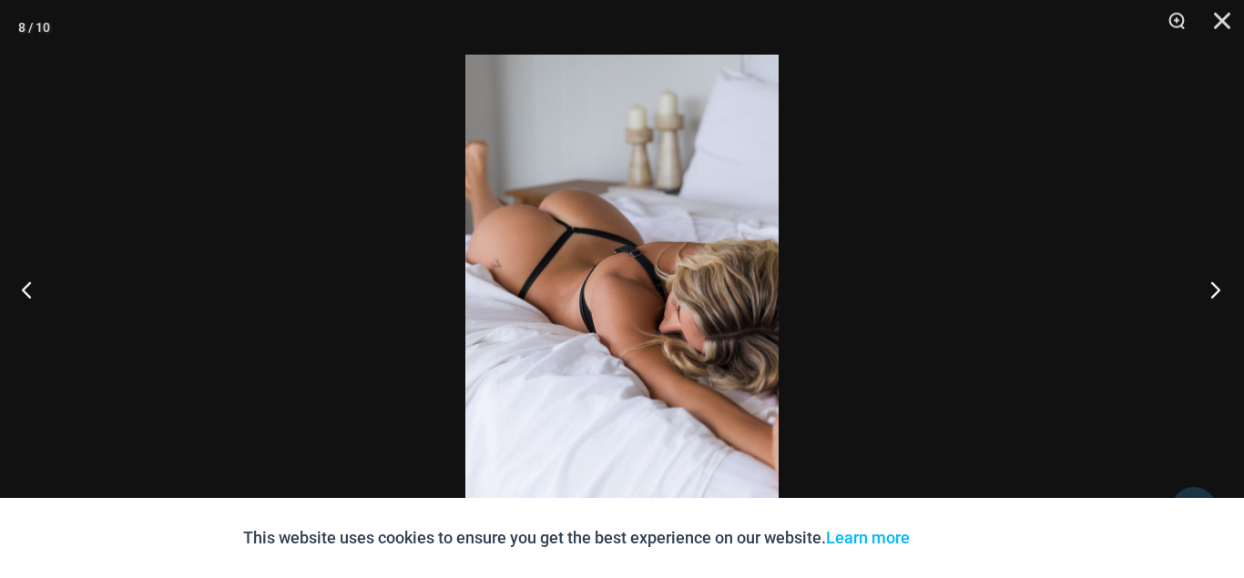
click at [1211, 284] on button "Next" at bounding box center [1210, 289] width 68 height 91
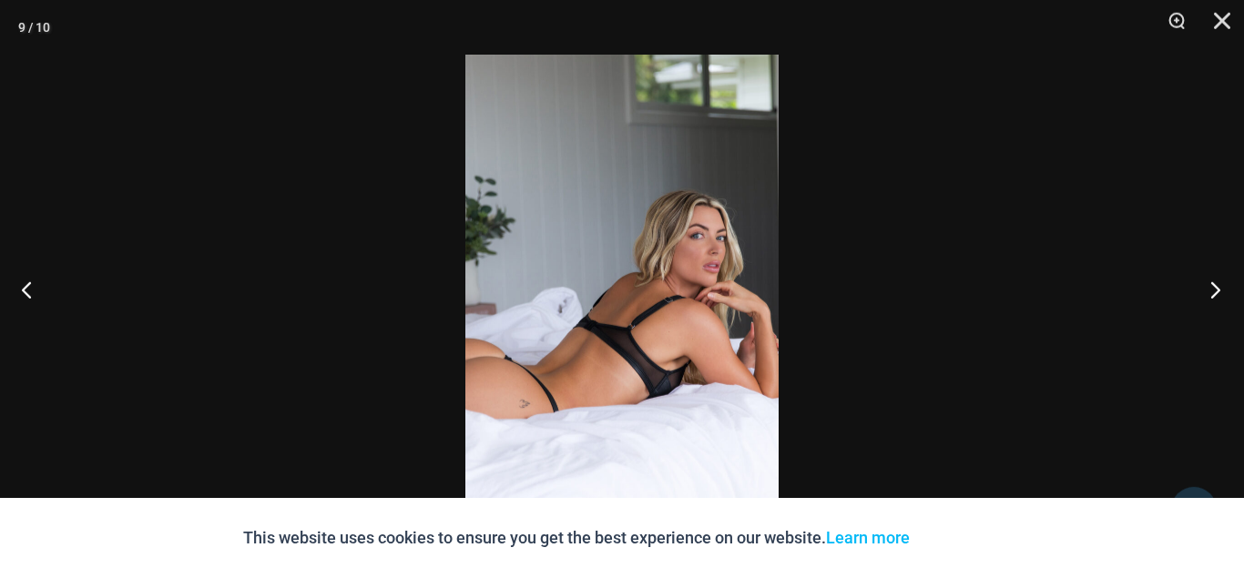
click at [1211, 284] on button "Next" at bounding box center [1210, 289] width 68 height 91
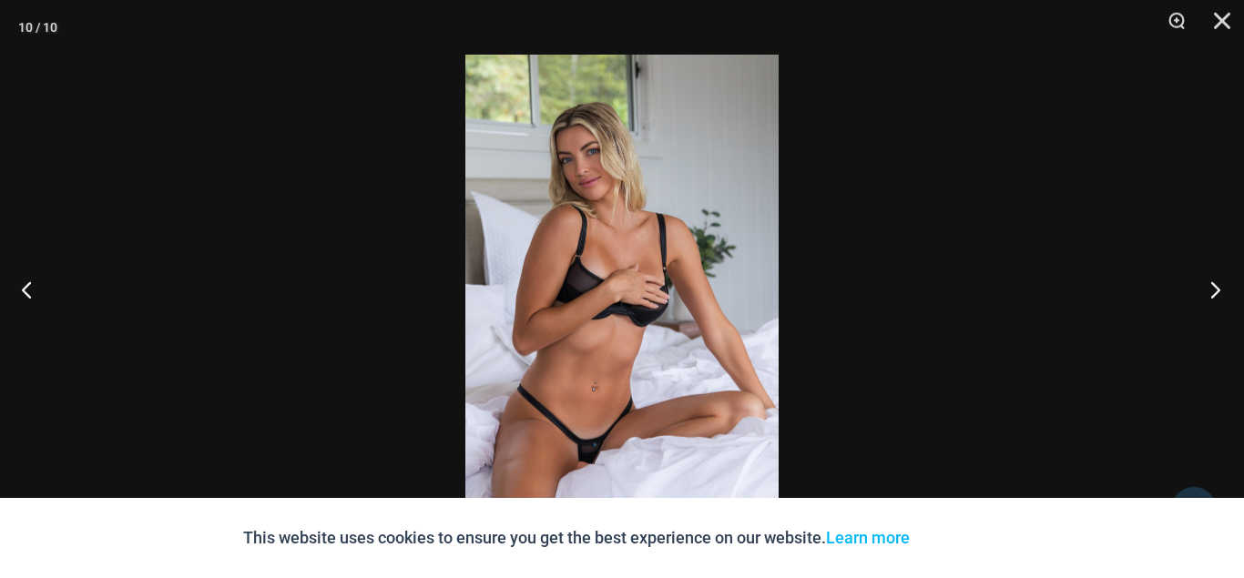
click at [1211, 284] on button "Next" at bounding box center [1210, 289] width 68 height 91
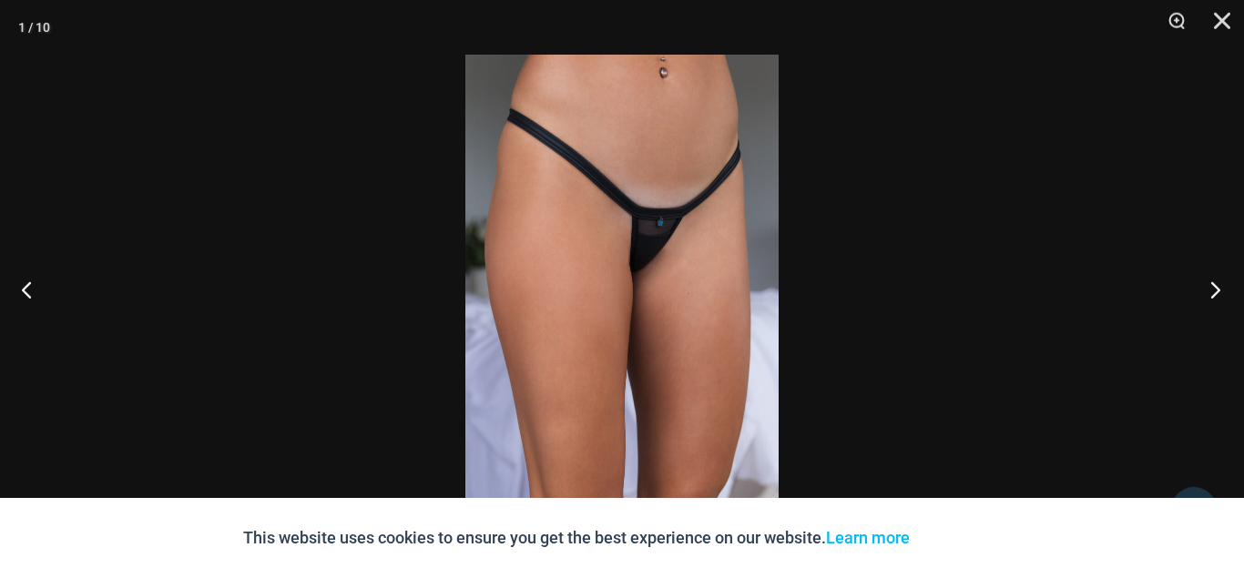
click at [1211, 284] on button "Next" at bounding box center [1210, 289] width 68 height 91
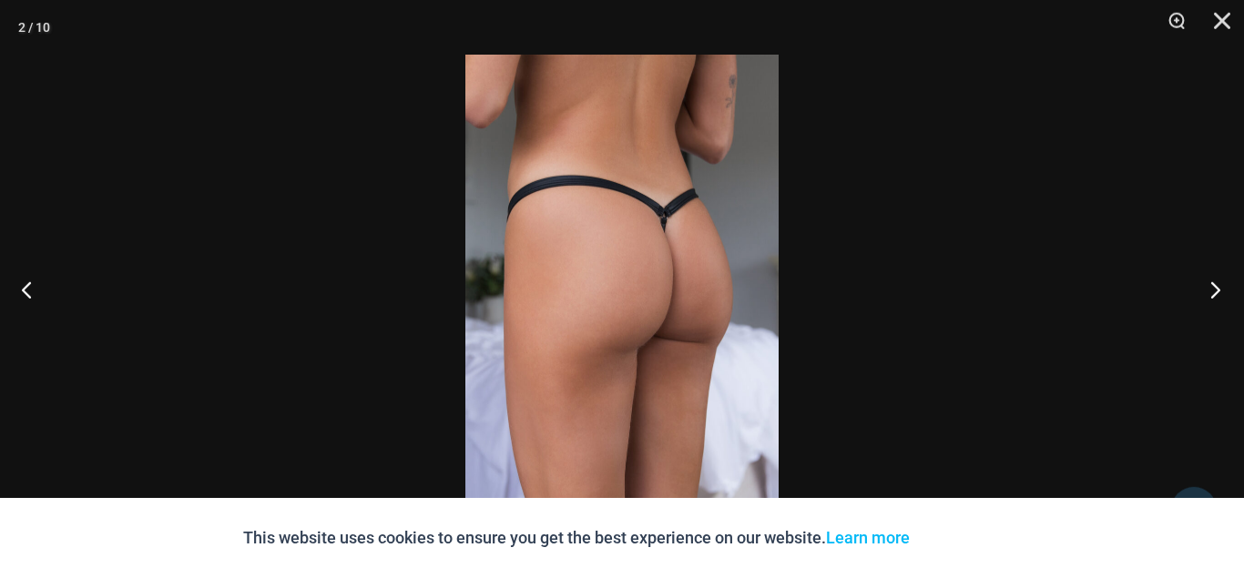
click at [1211, 284] on button "Next" at bounding box center [1210, 289] width 68 height 91
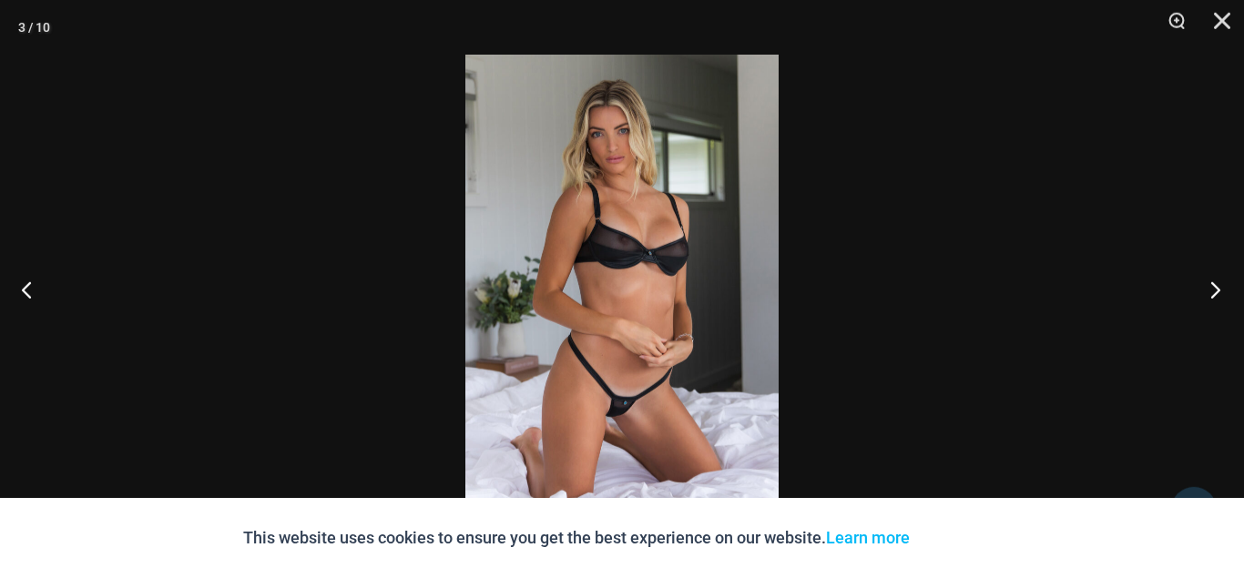
click at [1211, 284] on button "Next" at bounding box center [1210, 289] width 68 height 91
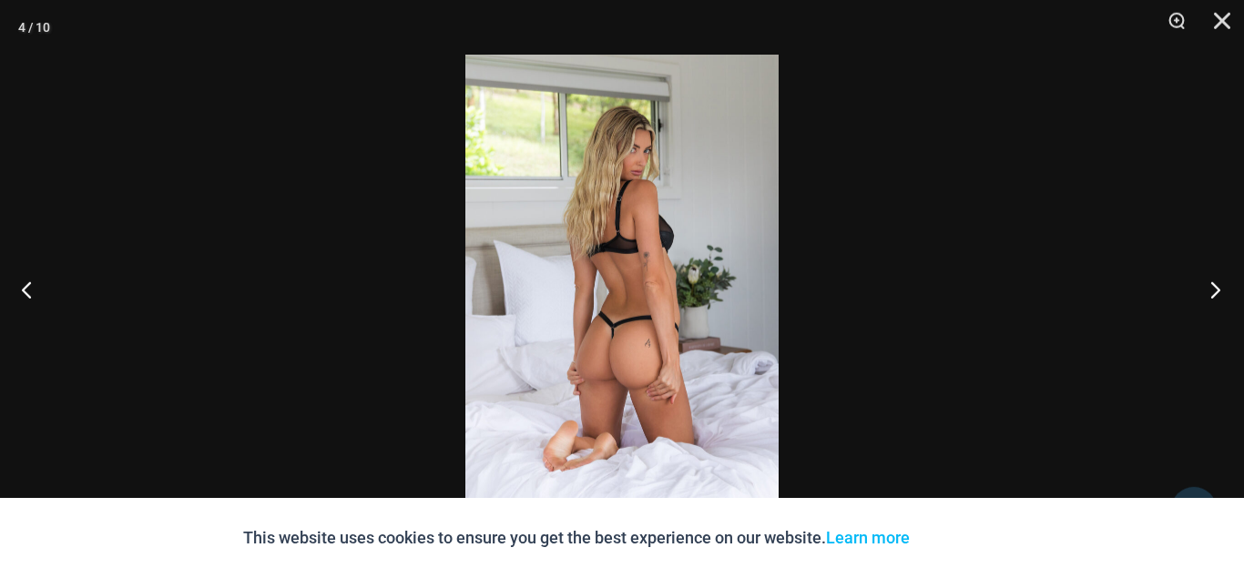
click at [1211, 284] on button "Next" at bounding box center [1210, 289] width 68 height 91
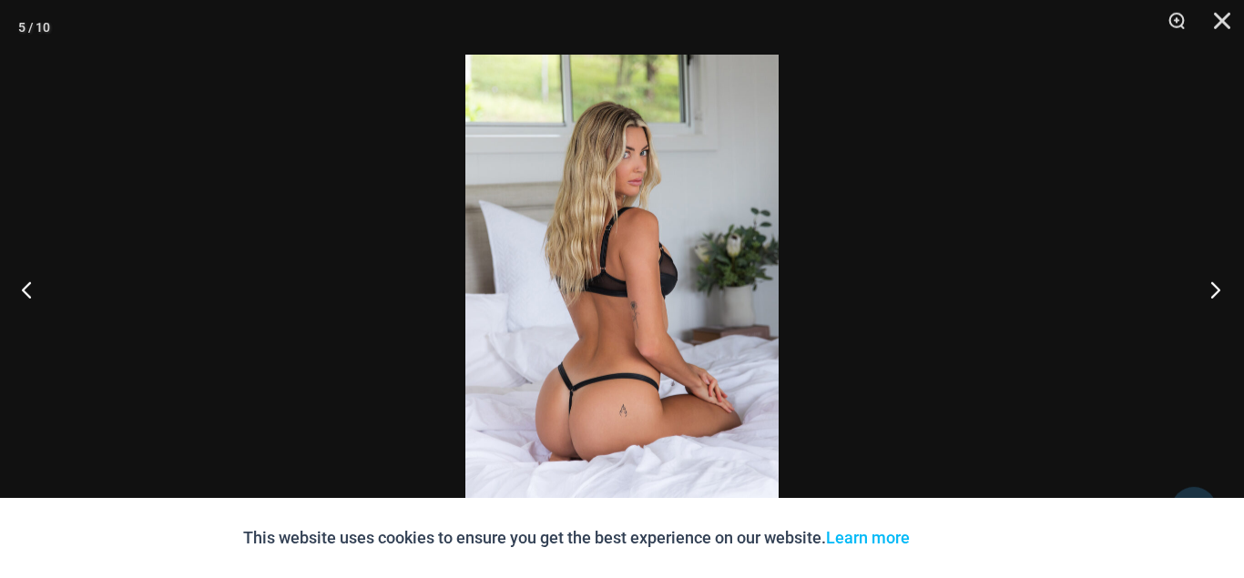
click at [1211, 284] on button "Next" at bounding box center [1210, 289] width 68 height 91
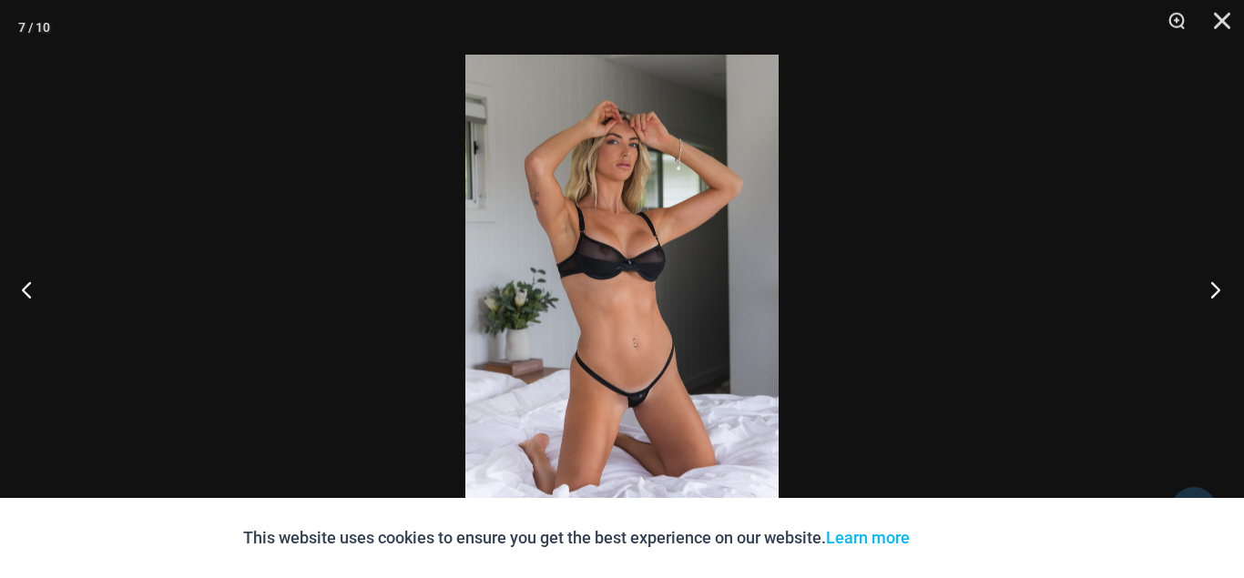
click at [1211, 284] on button "Next" at bounding box center [1210, 289] width 68 height 91
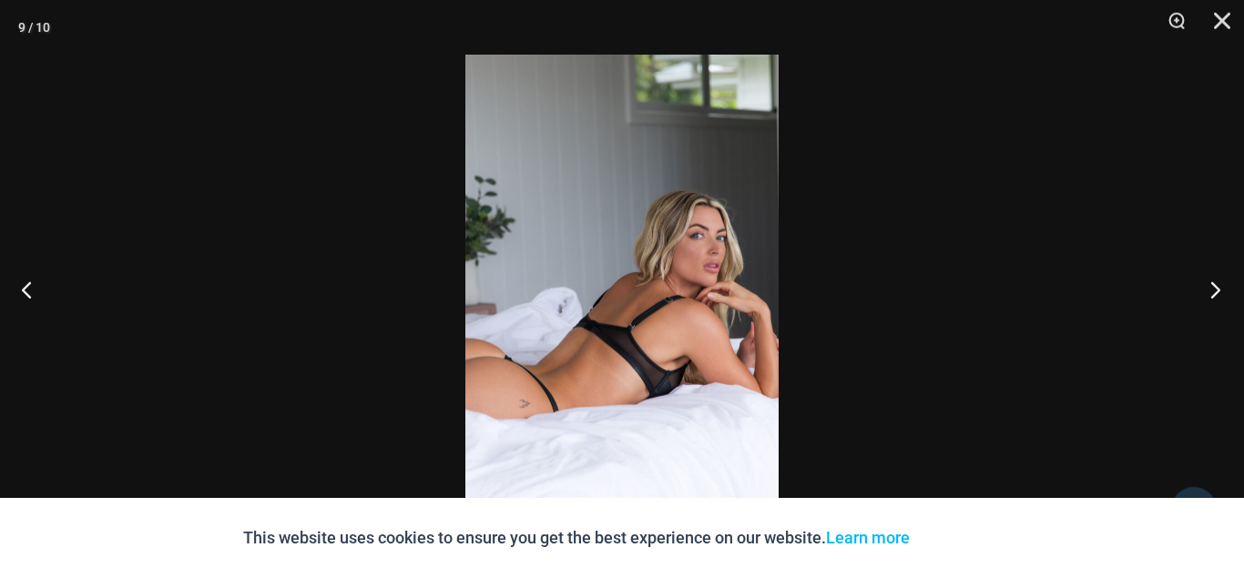
click at [1211, 284] on button "Next" at bounding box center [1210, 289] width 68 height 91
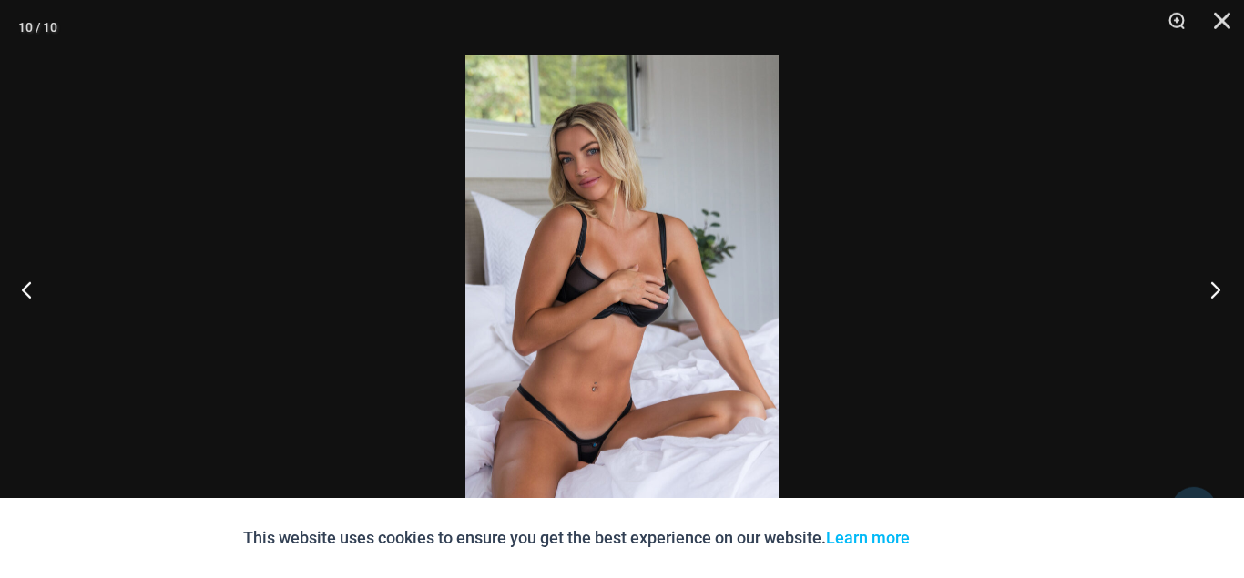
click at [1211, 284] on button "Next" at bounding box center [1210, 289] width 68 height 91
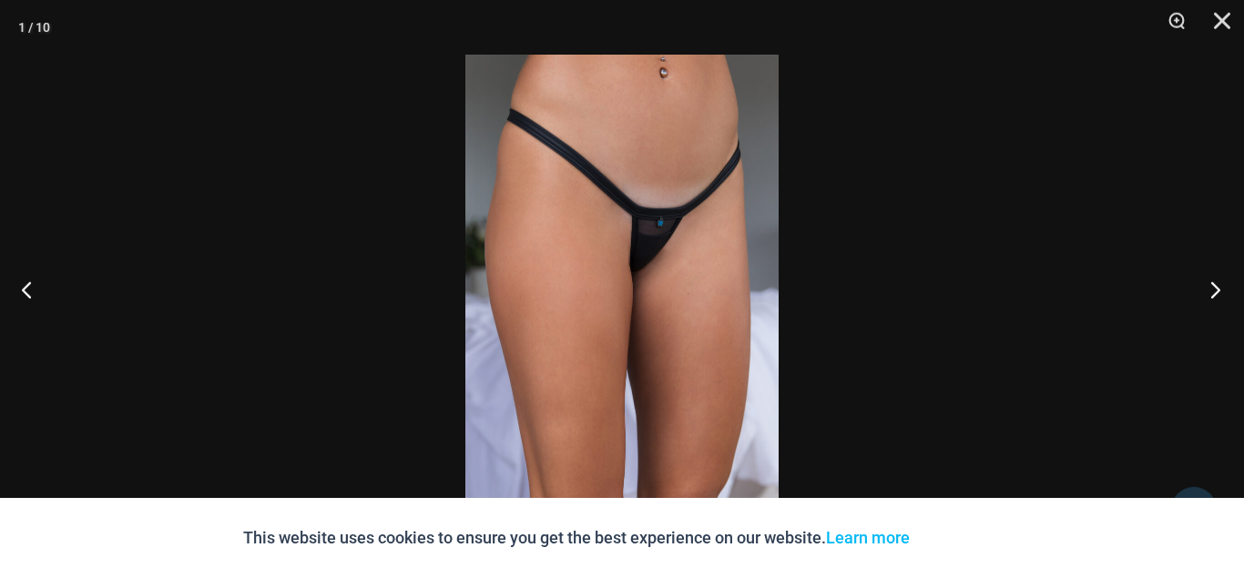
click at [1211, 284] on button "Next" at bounding box center [1210, 289] width 68 height 91
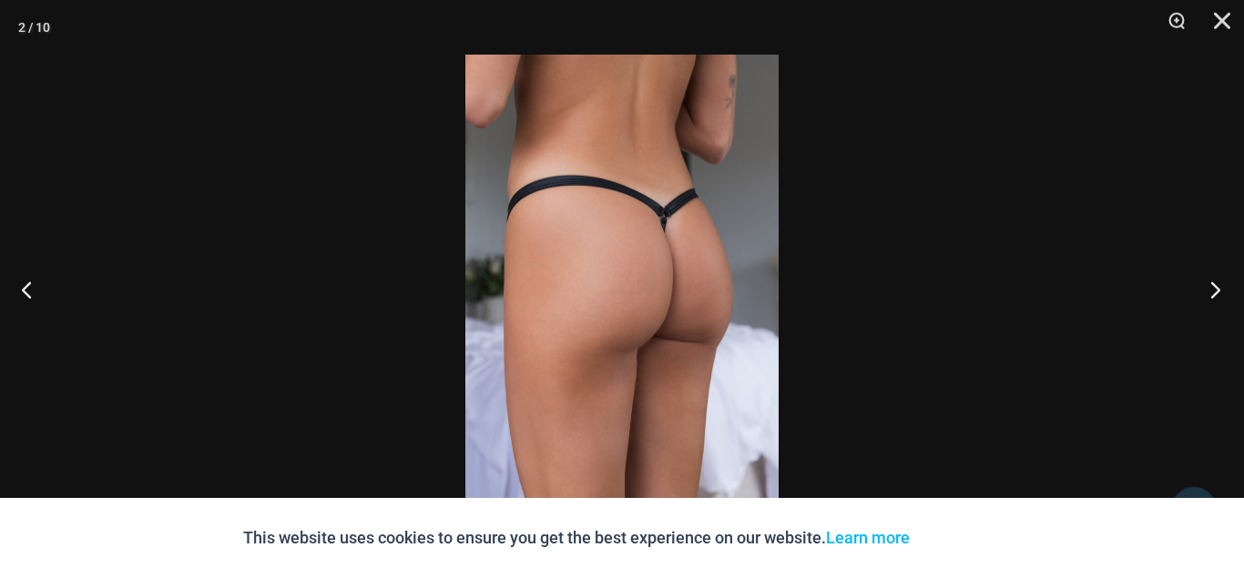
click at [1211, 284] on button "Next" at bounding box center [1210, 289] width 68 height 91
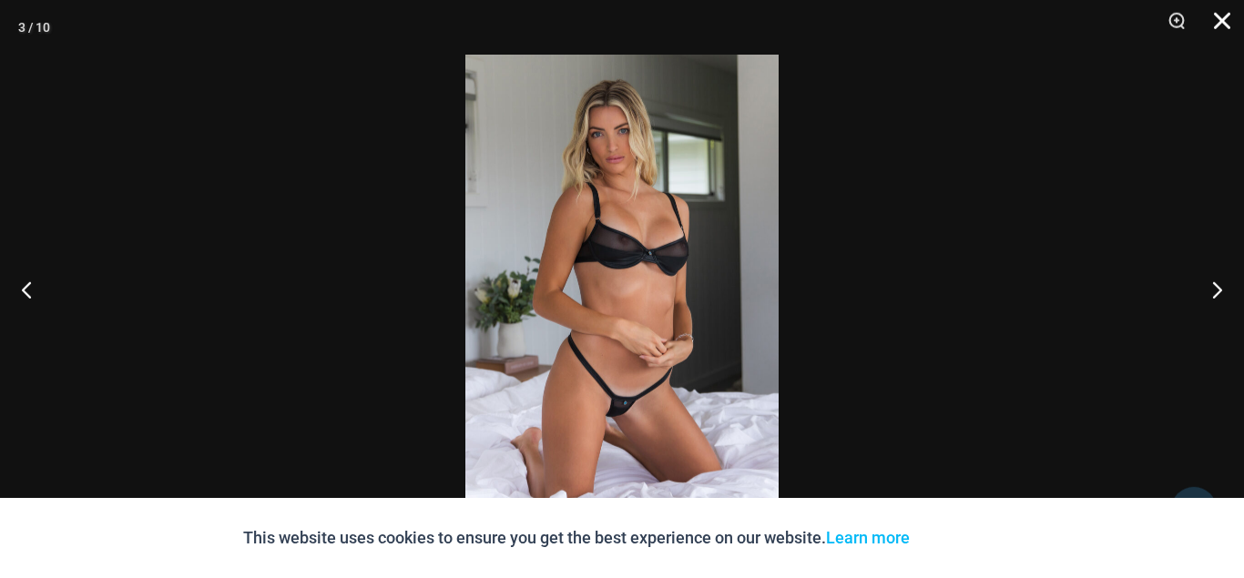
click at [1216, 15] on button "Close" at bounding box center [1216, 27] width 46 height 55
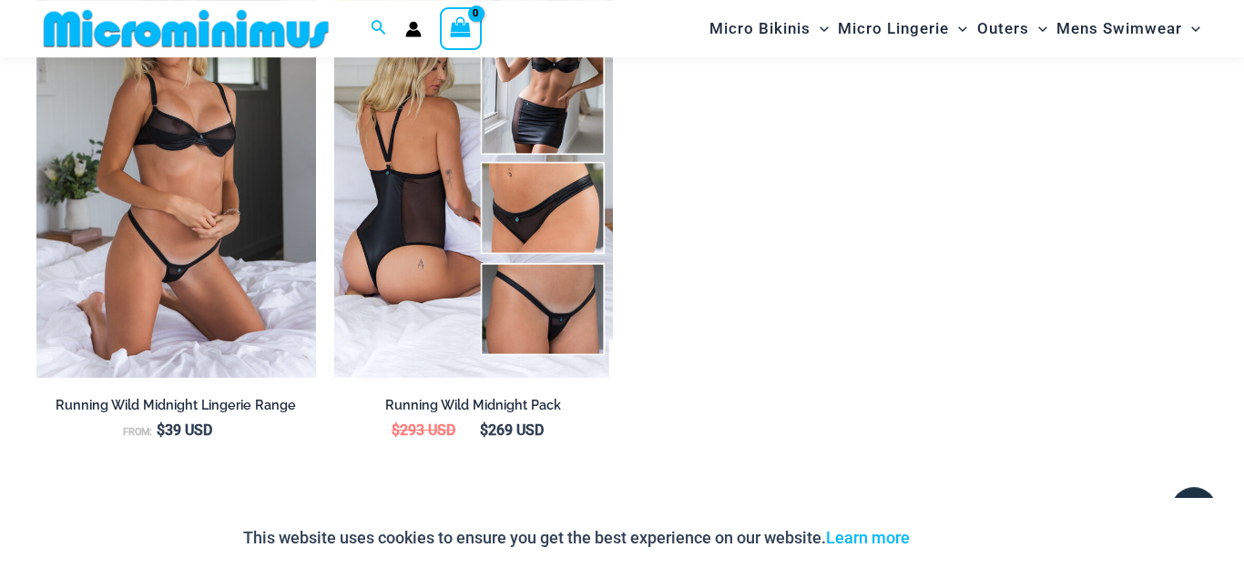
scroll to position [2139, 0]
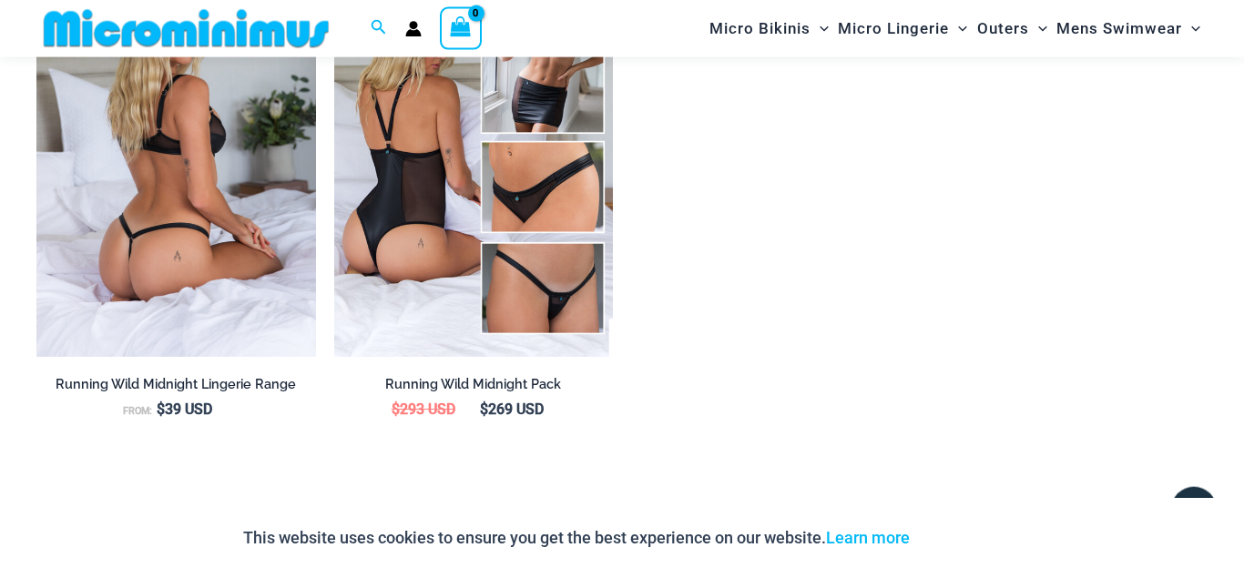
click at [197, 245] on img at bounding box center [176, 147] width 280 height 419
